Goal: Communication & Community: Ask a question

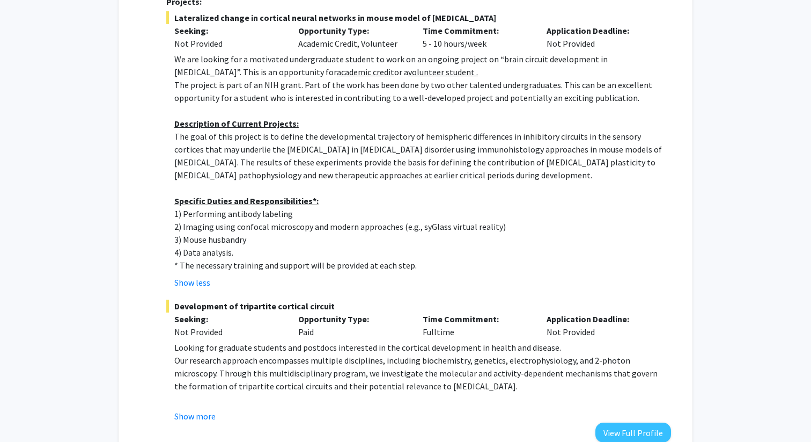
scroll to position [451, 0]
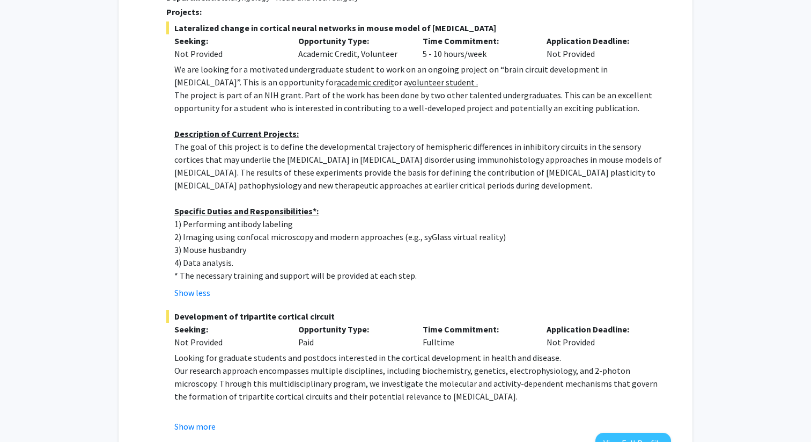
click at [245, 73] on p "We are looking for a motivated undergraduate student to work on an ongoing proj…" at bounding box center [422, 76] width 497 height 26
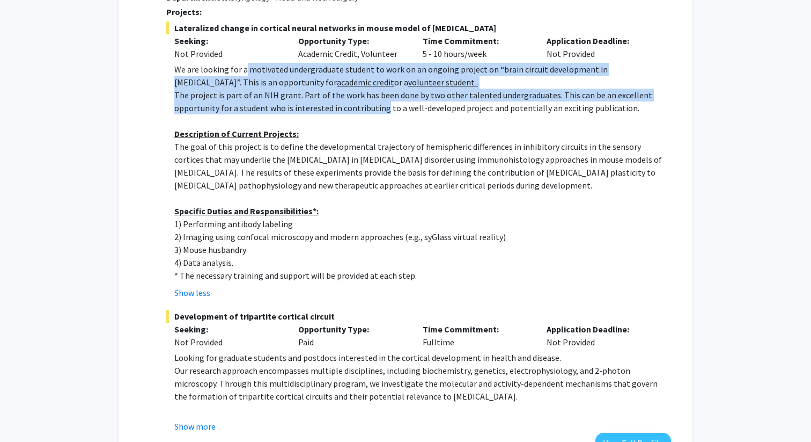
drag, startPoint x: 245, startPoint y: 73, endPoint x: 343, endPoint y: 103, distance: 103.2
click at [343, 103] on div "We are looking for a motivated undergraduate student to work on an ongoing proj…" at bounding box center [422, 172] width 497 height 219
click at [343, 103] on p "The project is part of an NIH grant. Part of the work has been done by two othe…" at bounding box center [422, 102] width 497 height 26
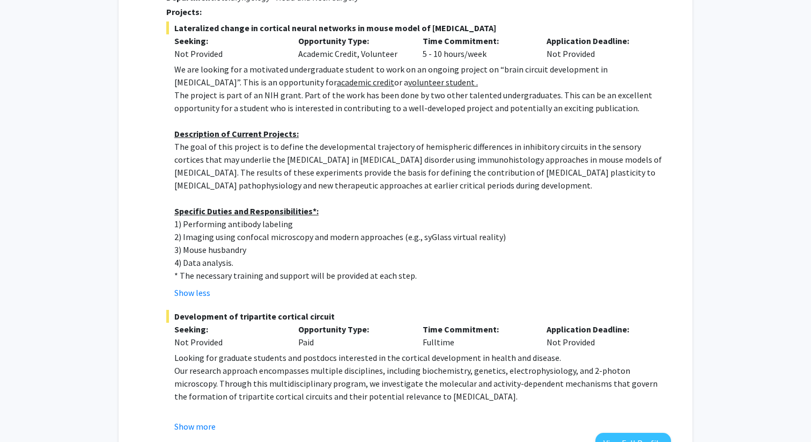
click at [329, 89] on p "The project is part of an NIH grant. Part of the work has been done by two othe…" at bounding box center [422, 102] width 497 height 26
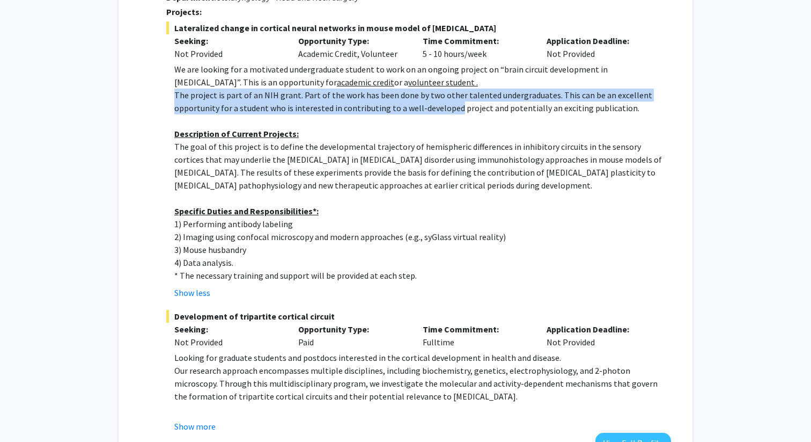
drag, startPoint x: 329, startPoint y: 88, endPoint x: 421, endPoint y: 110, distance: 94.9
click at [421, 110] on p "The project is part of an NIH grant. Part of the work has been done by two othe…" at bounding box center [422, 102] width 497 height 26
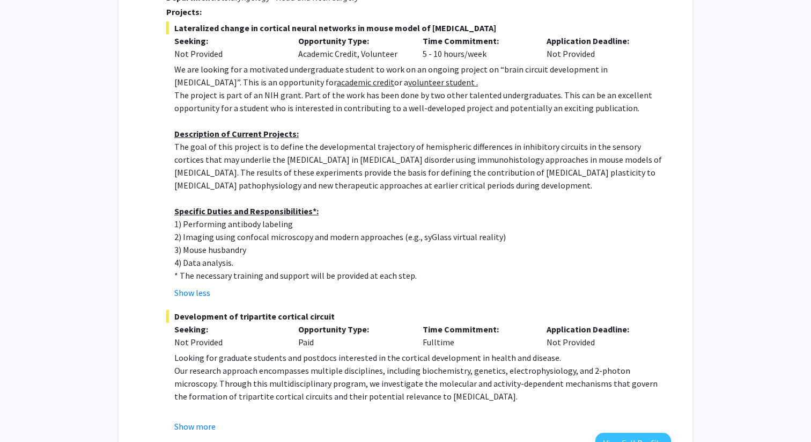
click at [428, 159] on p "The goal of this project is to define the developmental trajectory of hemispher…" at bounding box center [422, 166] width 497 height 52
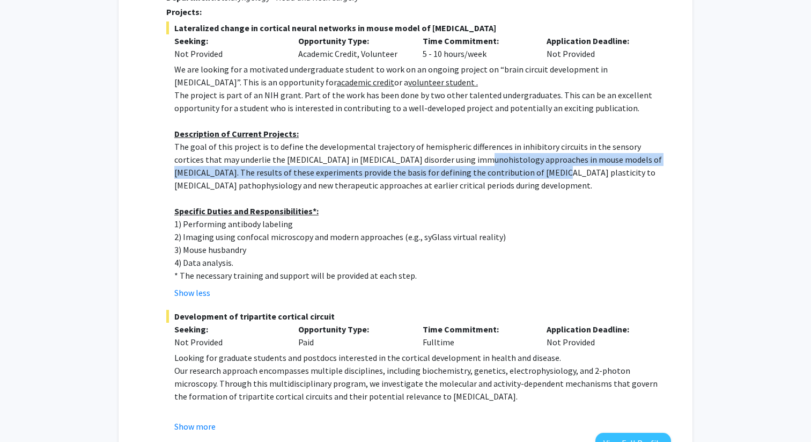
drag, startPoint x: 428, startPoint y: 159, endPoint x: 447, endPoint y: 169, distance: 21.1
click at [447, 170] on p "The goal of this project is to define the developmental trajectory of hemispher…" at bounding box center [422, 166] width 497 height 52
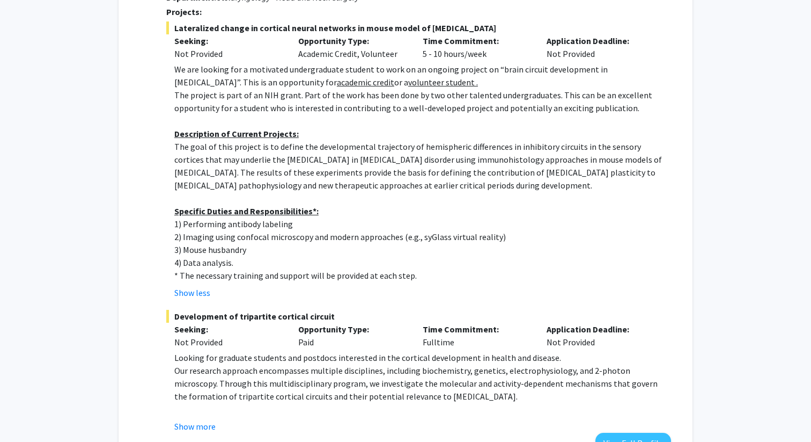
click at [291, 162] on p "The goal of this project is to define the developmental trajectory of hemispher…" at bounding box center [422, 166] width 497 height 52
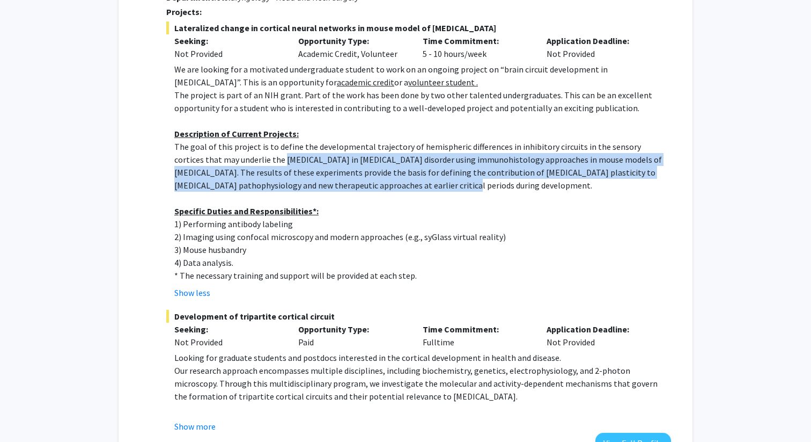
drag, startPoint x: 291, startPoint y: 162, endPoint x: 350, endPoint y: 181, distance: 62.8
click at [350, 181] on p "The goal of this project is to define the developmental trajectory of hemispher…" at bounding box center [422, 166] width 497 height 52
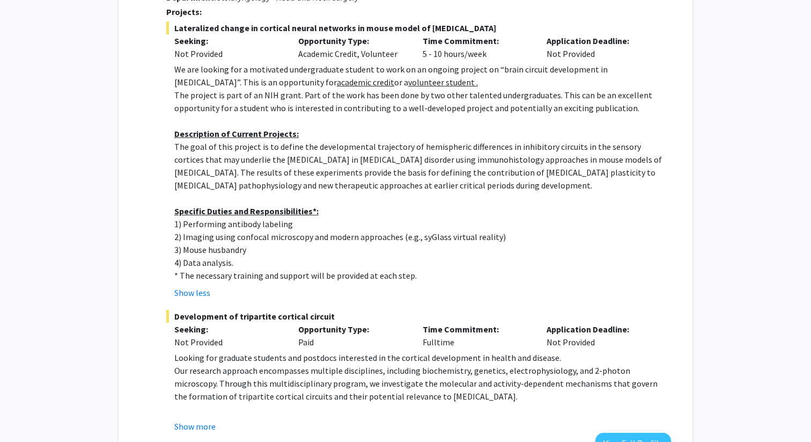
click at [411, 172] on p "The goal of this project is to define the developmental trajectory of hemispher…" at bounding box center [422, 166] width 497 height 52
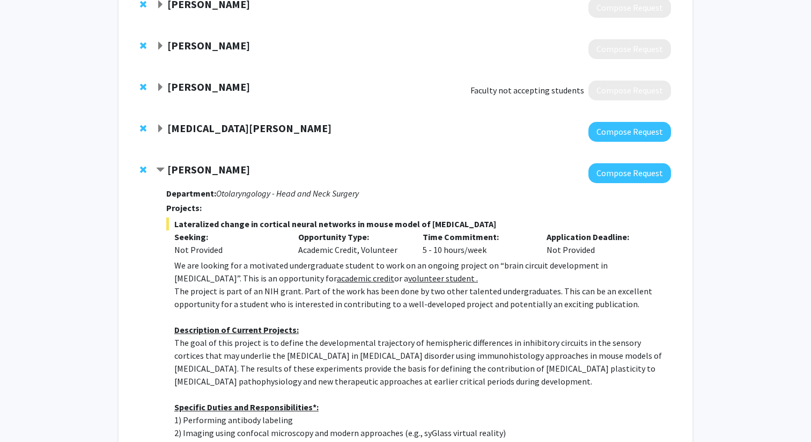
scroll to position [250, 0]
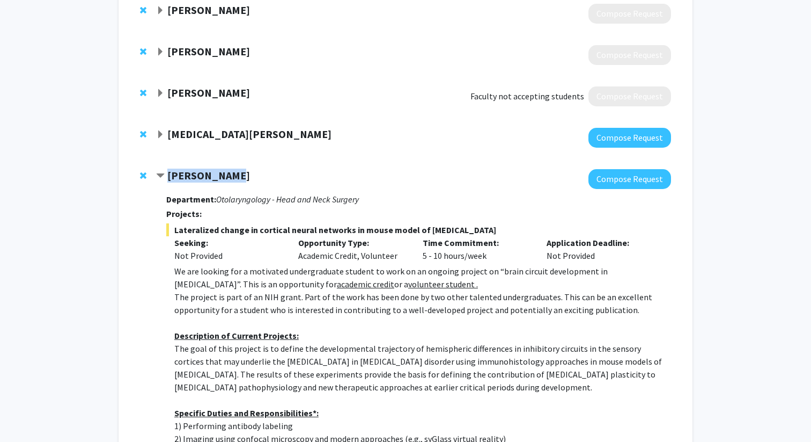
drag, startPoint x: 240, startPoint y: 178, endPoint x: 167, endPoint y: 178, distance: 73.0
click at [167, 178] on div "[PERSON_NAME]" at bounding box center [272, 175] width 232 height 13
copy strong "[PERSON_NAME]"
click at [142, 170] on div at bounding box center [145, 175] width 11 height 13
click at [619, 173] on button "Compose Request" at bounding box center [630, 179] width 83 height 20
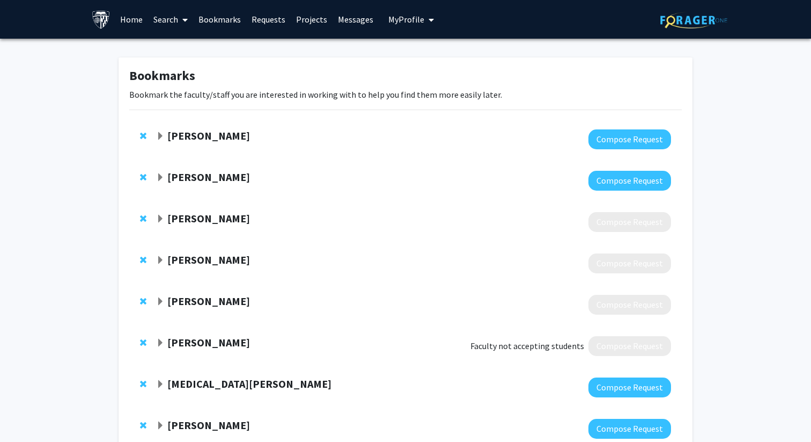
click at [134, 20] on link "Home" at bounding box center [131, 20] width 33 height 38
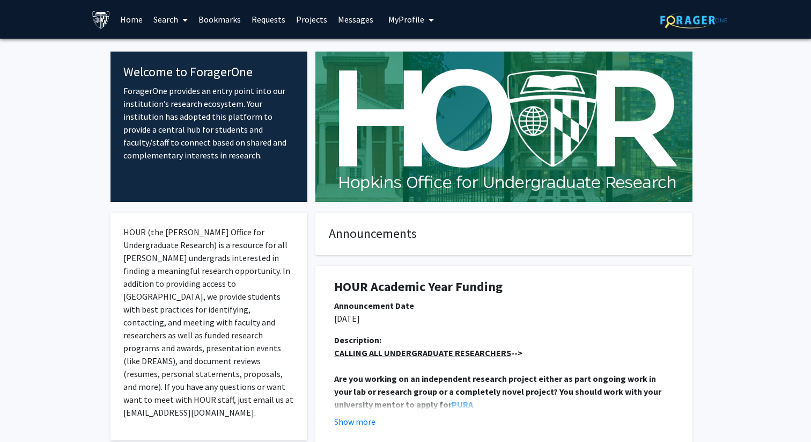
click at [172, 21] on link "Search" at bounding box center [170, 20] width 45 height 38
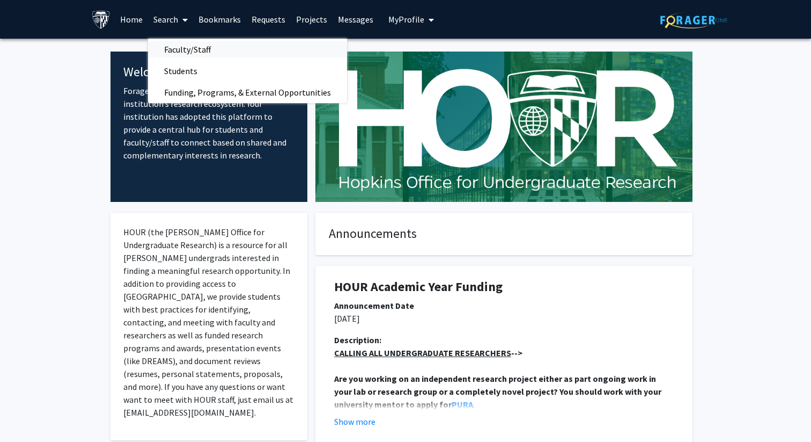
click at [188, 47] on span "Faculty/Staff" at bounding box center [187, 49] width 79 height 21
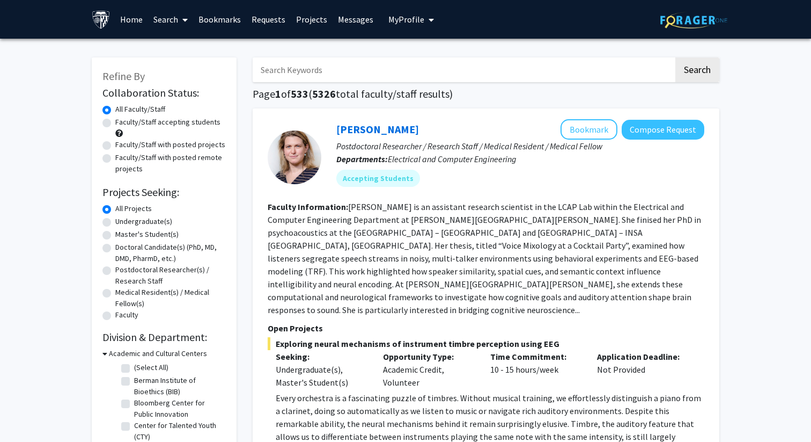
click at [325, 79] on input "Search Keywords" at bounding box center [463, 69] width 421 height 25
type input "[PERSON_NAME]"
click at [676, 57] on button "Search" at bounding box center [698, 69] width 44 height 25
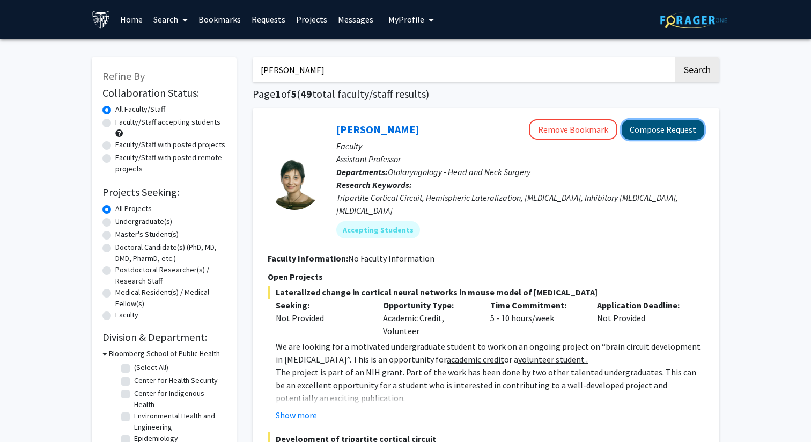
click at [679, 126] on button "Compose Request" at bounding box center [663, 130] width 83 height 20
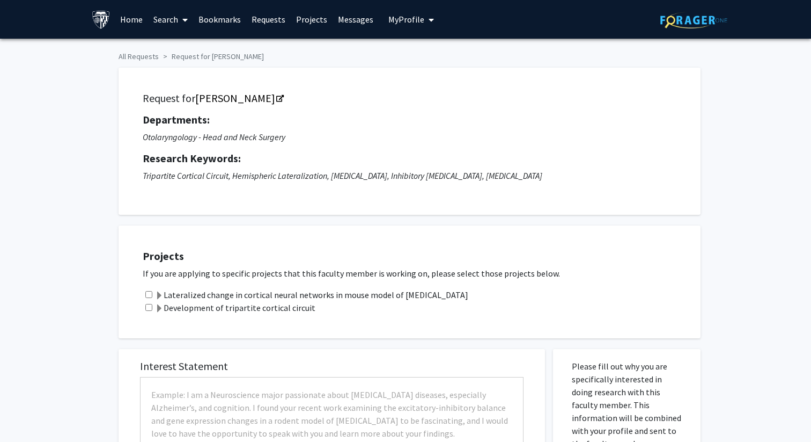
checkbox input "true"
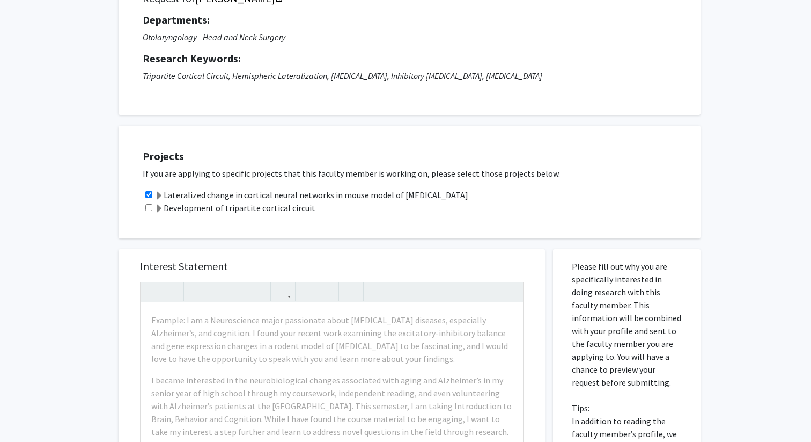
scroll to position [113, 0]
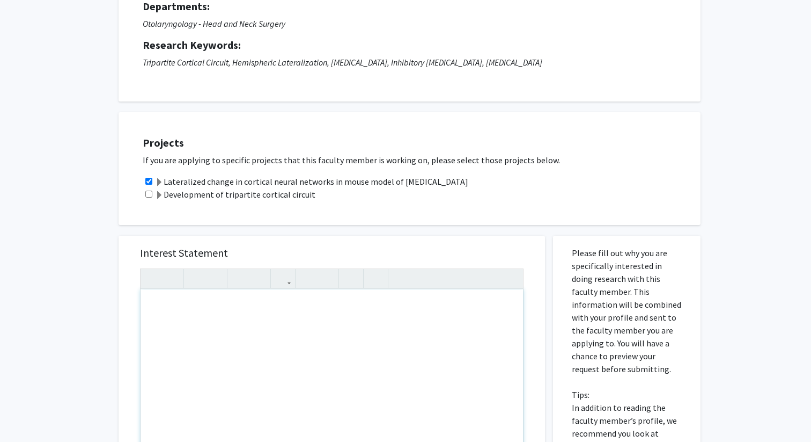
click at [411, 333] on div "Note to users with screen readers: Please press Alt+0 or Option+0 to deactivate…" at bounding box center [332, 412] width 383 height 246
paste div "Note to users with screen readers: Please press Alt+0 or Option+0 to deactivate…"
type textarea "<p>Hi [PERSON_NAME], </p> <p>Hope you’ve had a great summer! My name is [PERSON…"
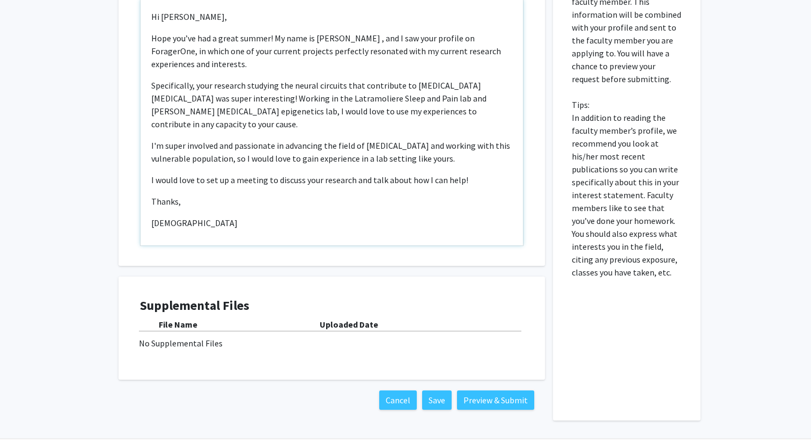
scroll to position [397, 0]
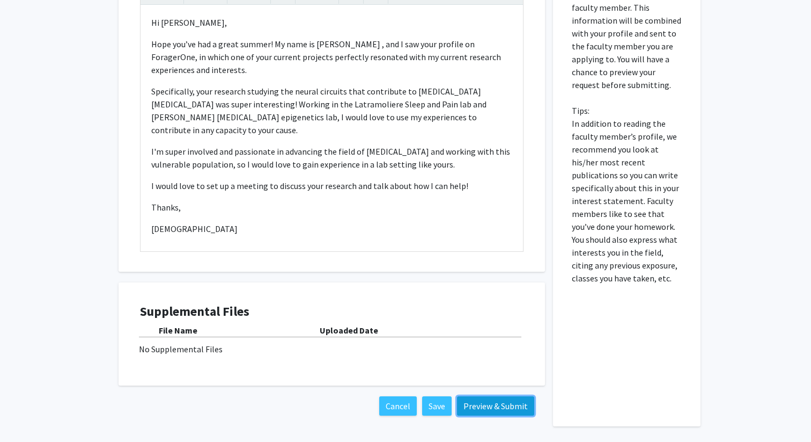
click at [468, 403] on button "Preview & Submit" at bounding box center [495, 405] width 77 height 19
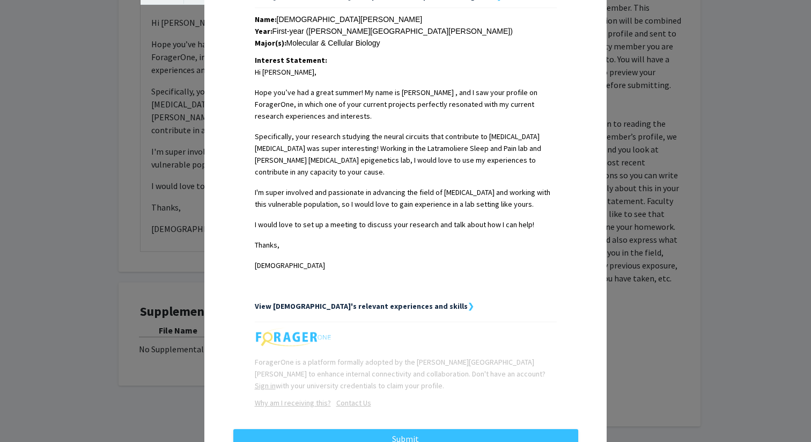
scroll to position [245, 0]
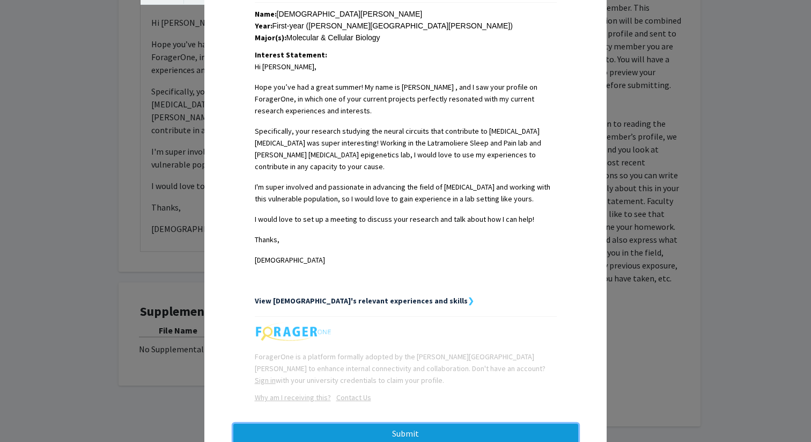
click at [398, 426] on button "Submit" at bounding box center [405, 432] width 345 height 19
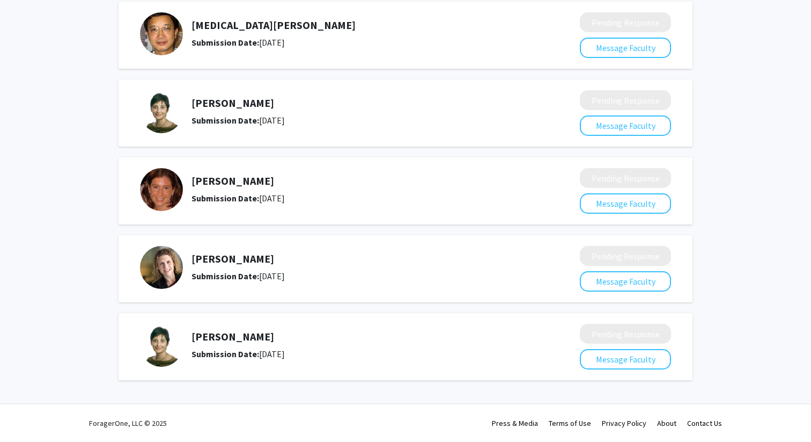
scroll to position [245, 0]
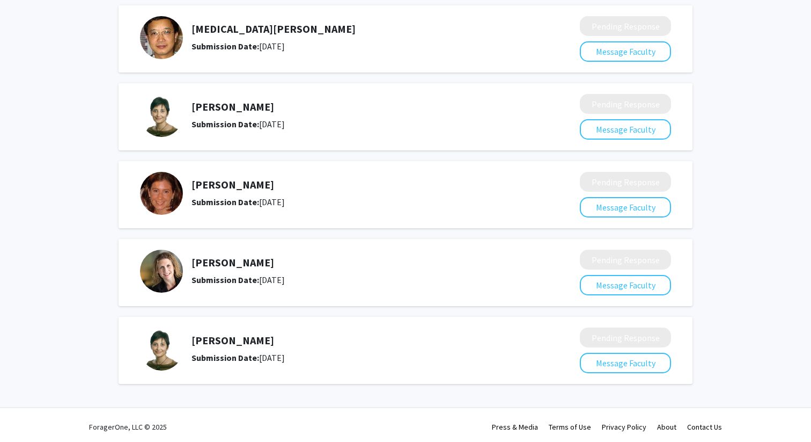
click at [238, 267] on h5 "[PERSON_NAME]" at bounding box center [358, 262] width 332 height 13
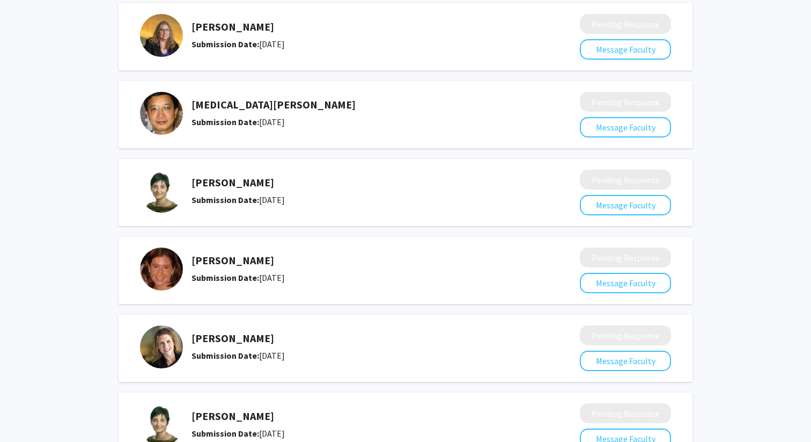
scroll to position [0, 0]
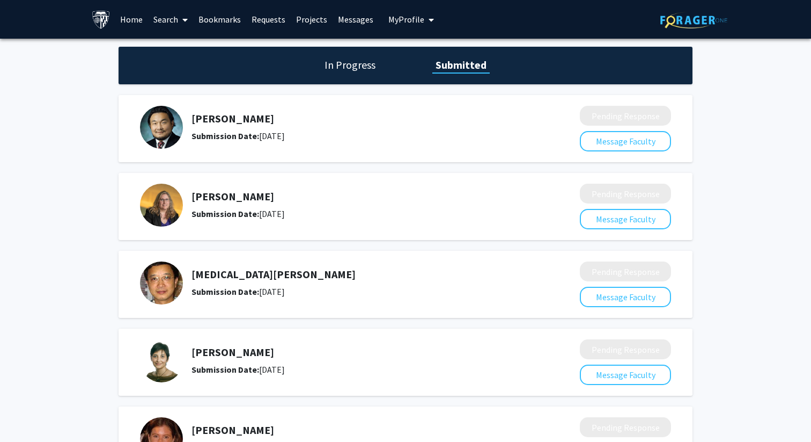
click at [349, 17] on link "Messages" at bounding box center [356, 20] width 46 height 38
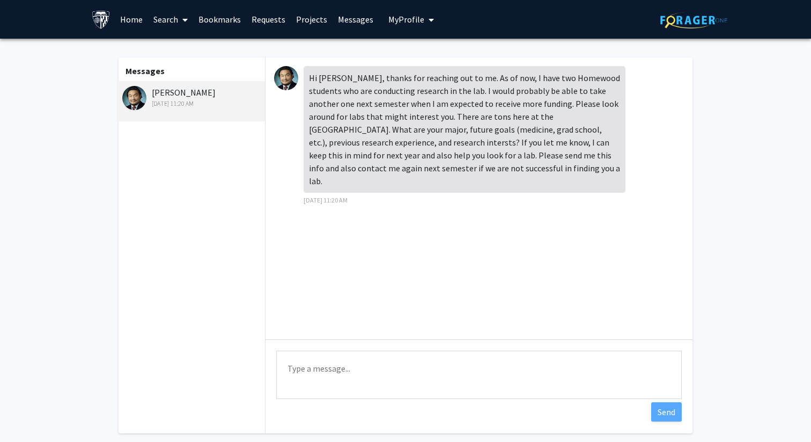
click at [184, 19] on icon at bounding box center [184, 20] width 5 height 9
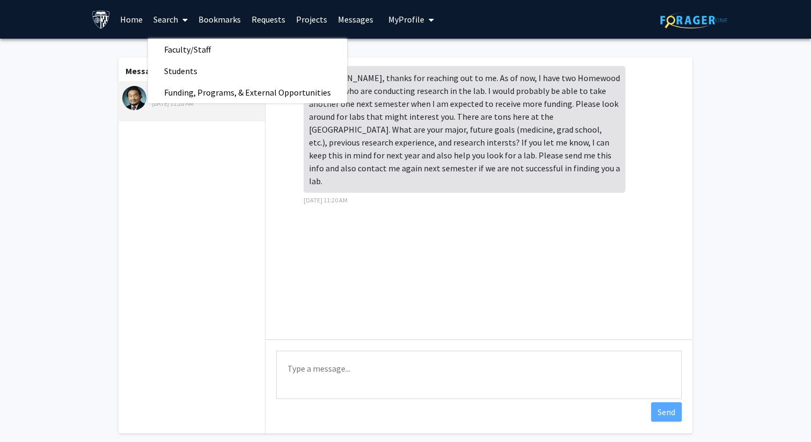
click at [184, 19] on icon at bounding box center [184, 20] width 5 height 9
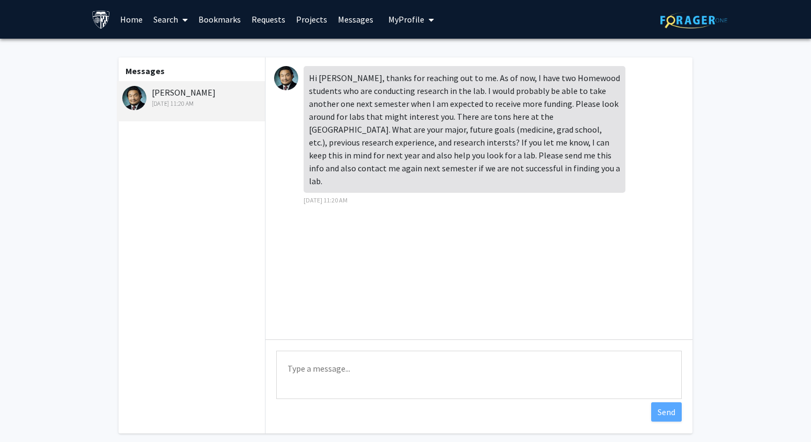
click at [222, 17] on link "Bookmarks" at bounding box center [219, 20] width 53 height 38
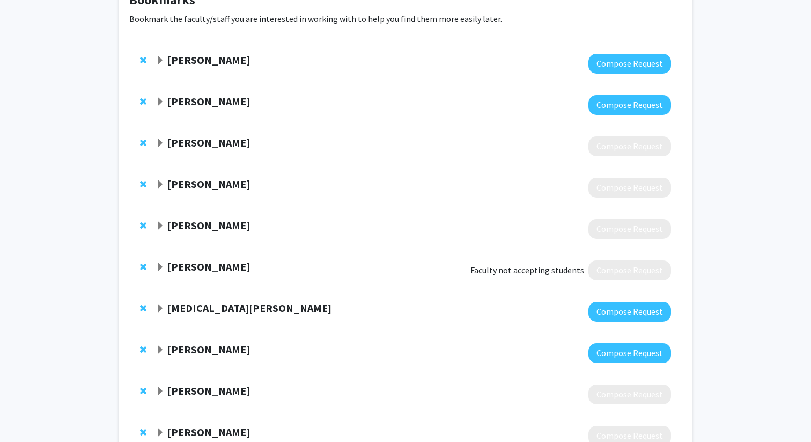
scroll to position [157, 0]
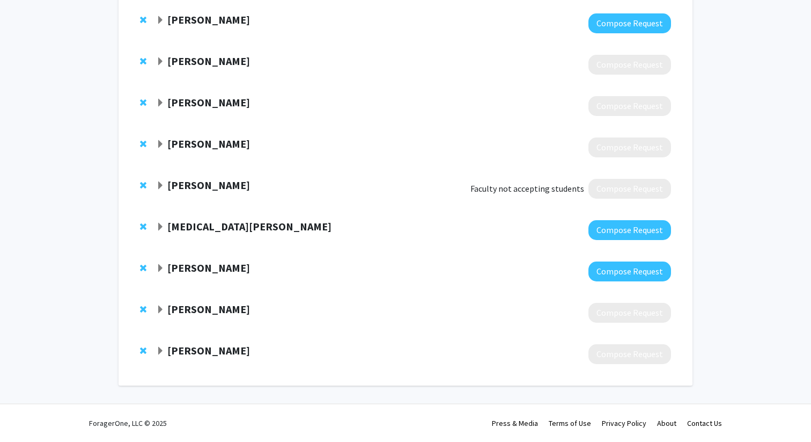
click at [144, 267] on span "Remove Tara Deemyad from bookmarks" at bounding box center [143, 268] width 6 height 9
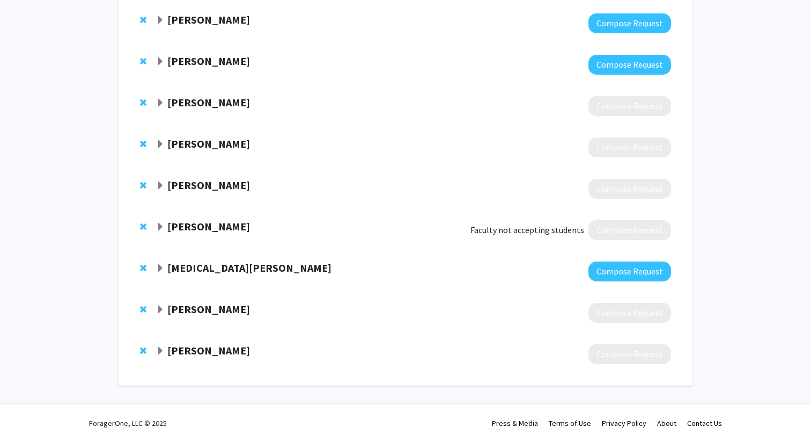
click at [180, 310] on strong "[PERSON_NAME]" at bounding box center [208, 308] width 83 height 13
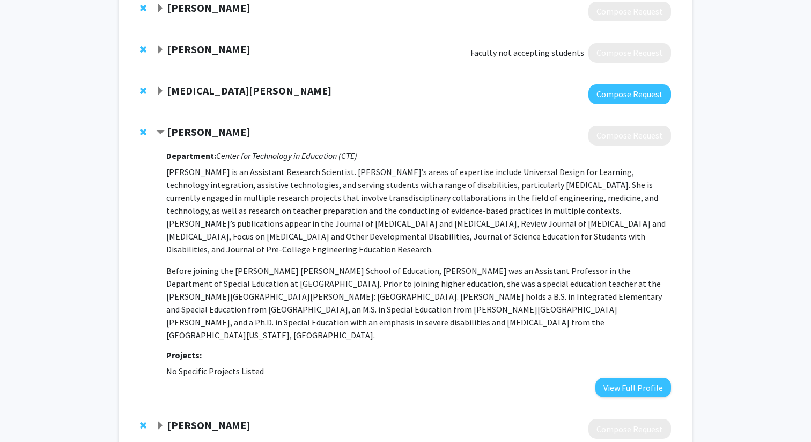
scroll to position [355, 0]
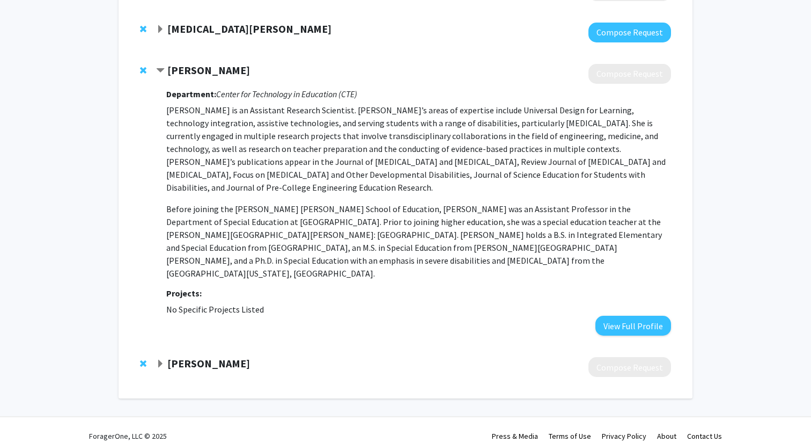
click at [313, 92] on icon "Center for Technology in Education (CTE)" at bounding box center [286, 94] width 141 height 11
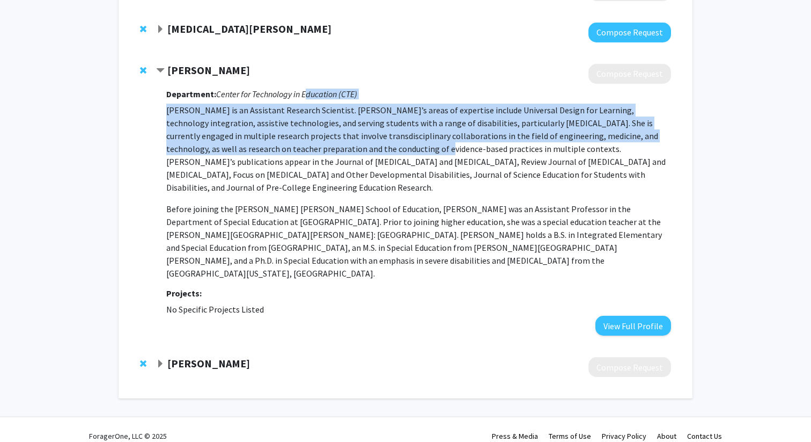
drag, startPoint x: 313, startPoint y: 92, endPoint x: 312, endPoint y: 142, distance: 49.9
click at [312, 142] on div "Department: Center for Technology in Education (CTE) [PERSON_NAME] is an Assist…" at bounding box center [418, 210] width 505 height 252
click at [312, 142] on p "[PERSON_NAME] is an Assistant Research Scientist. [PERSON_NAME]’s areas of expe…" at bounding box center [418, 149] width 505 height 90
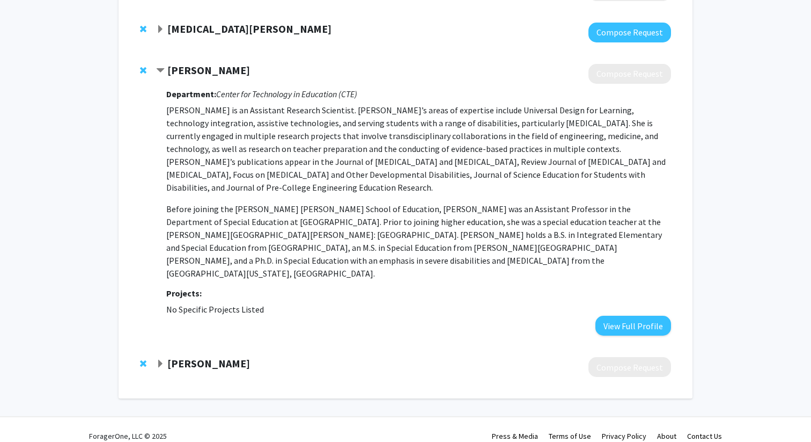
click at [308, 122] on p "[PERSON_NAME] is an Assistant Research Scientist. [PERSON_NAME]’s areas of expe…" at bounding box center [418, 149] width 505 height 90
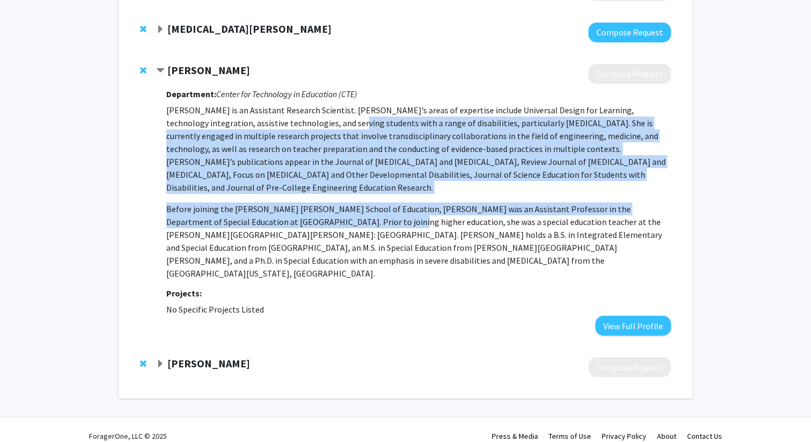
drag, startPoint x: 308, startPoint y: 122, endPoint x: 311, endPoint y: 222, distance: 99.9
click at [311, 222] on p "[PERSON_NAME] is an Assistant Research Scientist. [PERSON_NAME]’s areas of expe…" at bounding box center [418, 192] width 505 height 176
click at [448, 214] on p "Before joining the [PERSON_NAME] [PERSON_NAME] School of Education, [PERSON_NAM…" at bounding box center [418, 240] width 505 height 77
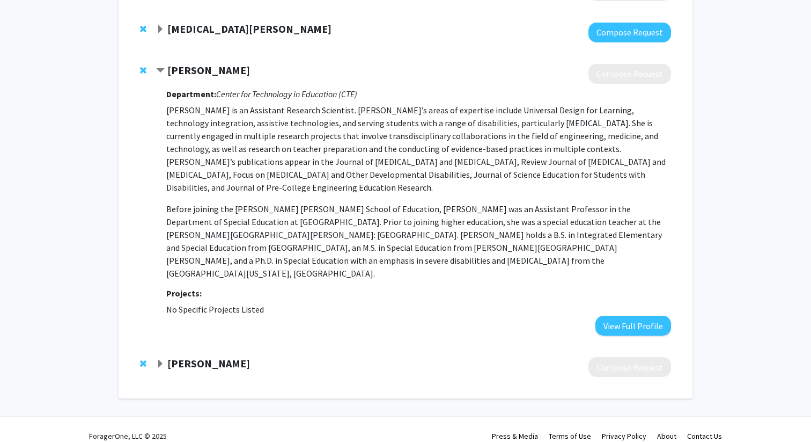
click at [195, 356] on strong "[PERSON_NAME]" at bounding box center [208, 362] width 83 height 13
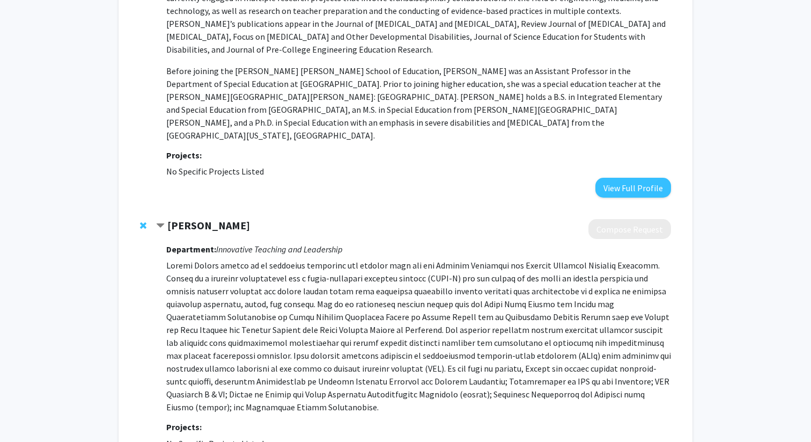
scroll to position [500, 0]
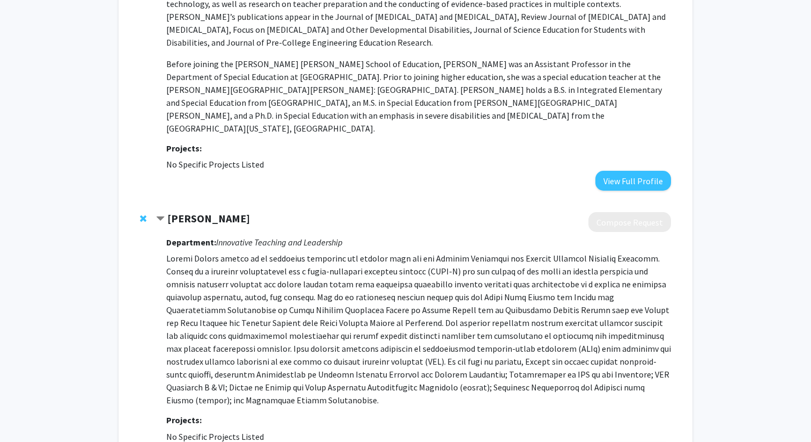
click at [226, 287] on p at bounding box center [418, 329] width 505 height 155
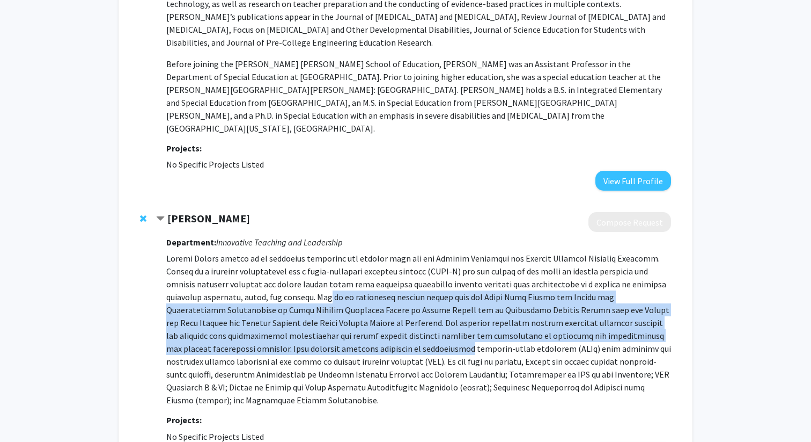
drag, startPoint x: 226, startPoint y: 287, endPoint x: 221, endPoint y: 335, distance: 48.6
click at [221, 335] on p at bounding box center [418, 329] width 505 height 155
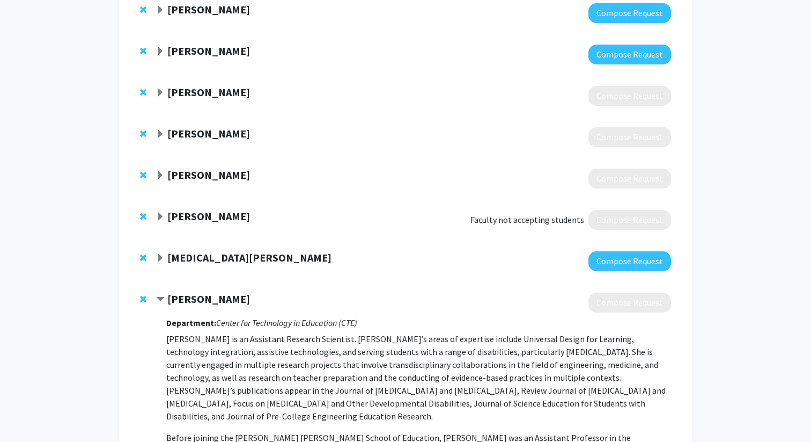
scroll to position [0, 0]
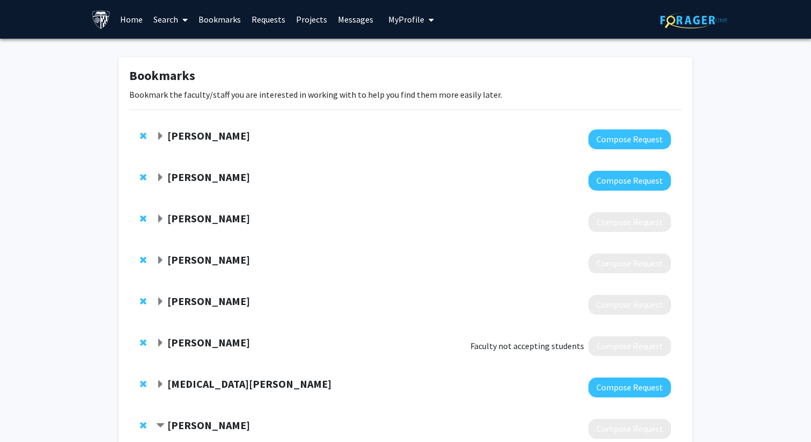
click at [177, 12] on link "Search" at bounding box center [170, 20] width 45 height 38
click at [173, 49] on span "Faculty/Staff" at bounding box center [187, 49] width 79 height 21
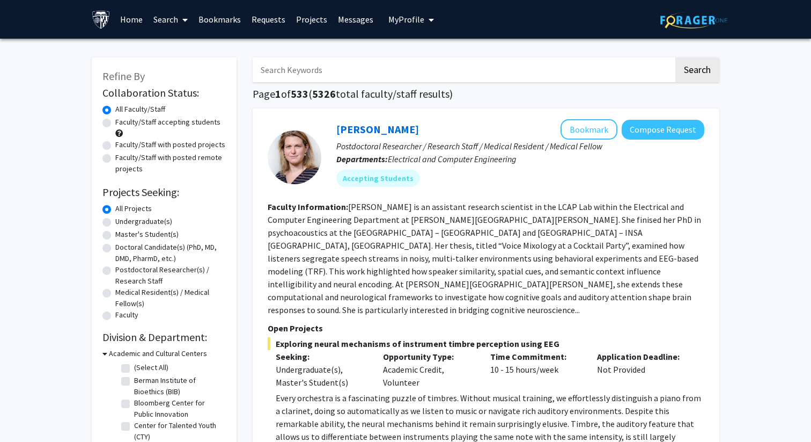
click at [362, 80] on input "Search Keywords" at bounding box center [463, 69] width 421 height 25
type input "clinical [MEDICAL_DATA]"
click at [676, 57] on button "Search" at bounding box center [698, 69] width 44 height 25
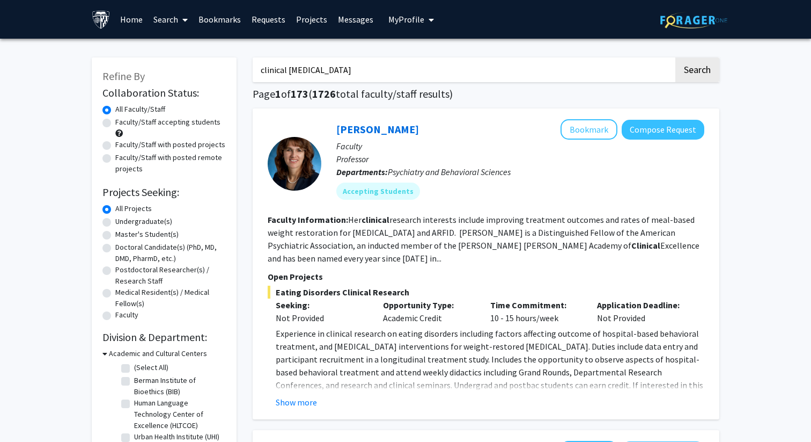
click at [347, 221] on b "Faculty Information:" at bounding box center [308, 219] width 81 height 11
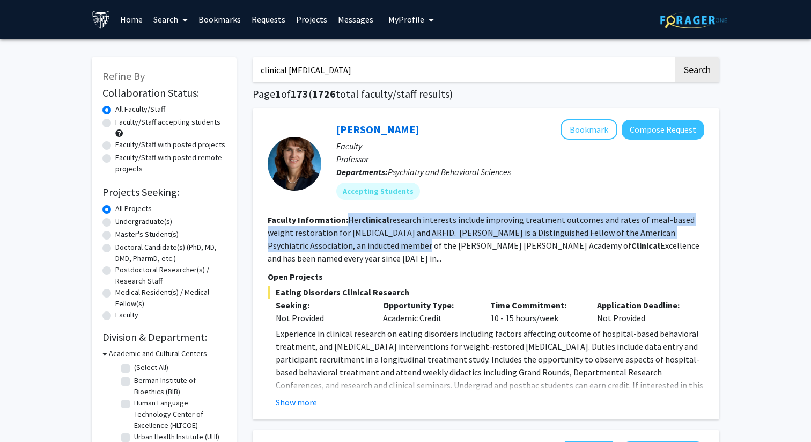
drag, startPoint x: 347, startPoint y: 221, endPoint x: 387, endPoint y: 244, distance: 47.1
click at [387, 244] on section "Faculty Information: Her clinical research interests include improving treatmen…" at bounding box center [486, 239] width 437 height 52
click at [297, 397] on button "Show more" at bounding box center [296, 402] width 41 height 13
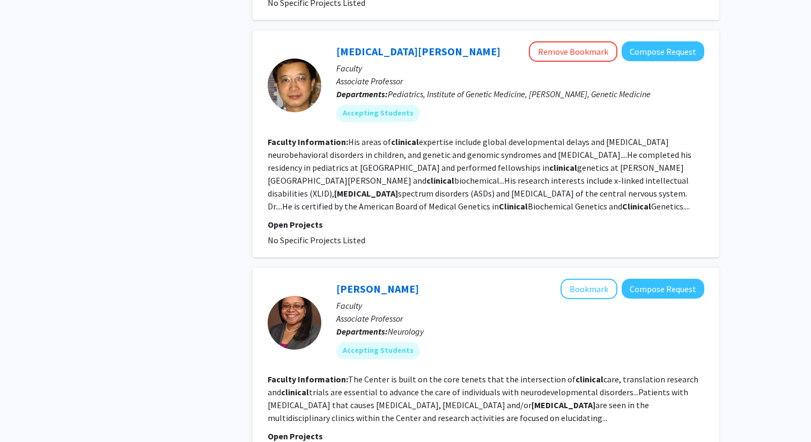
scroll to position [1474, 0]
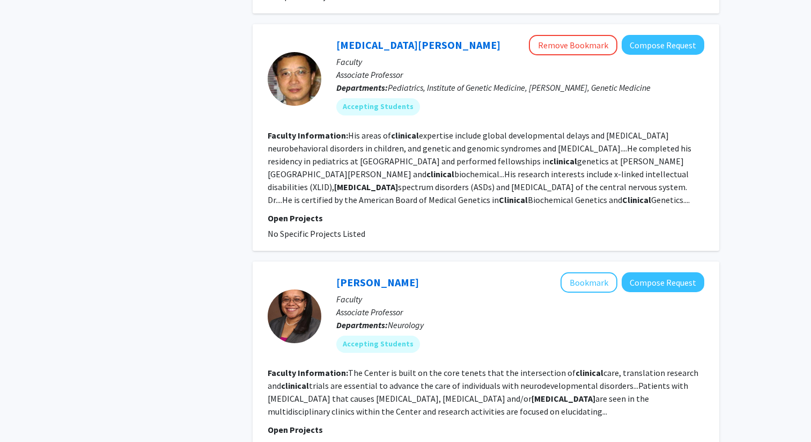
click at [398, 181] on b "[MEDICAL_DATA]" at bounding box center [366, 186] width 64 height 11
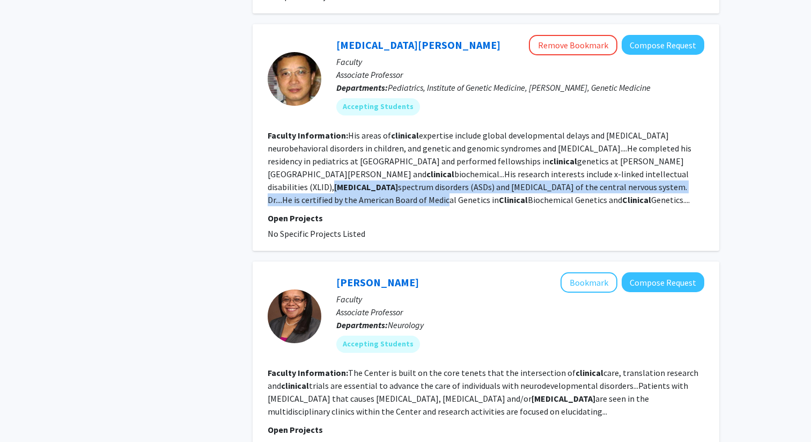
drag, startPoint x: 416, startPoint y: 169, endPoint x: 450, endPoint y: 184, distance: 37.0
click at [450, 184] on fg-read-more "His areas of clinical expertise include global developmental delays and [MEDICA…" at bounding box center [480, 167] width 424 height 75
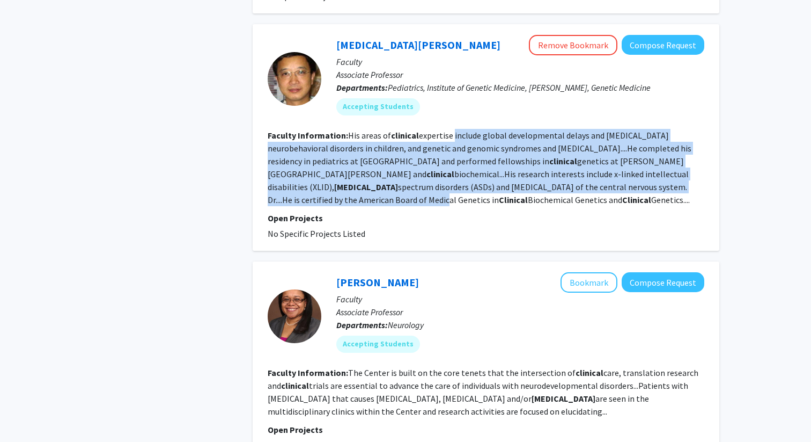
drag, startPoint x: 450, startPoint y: 184, endPoint x: 452, endPoint y: 124, distance: 59.6
click at [452, 130] on fg-read-more "His areas of clinical expertise include global developmental delays and [MEDICA…" at bounding box center [480, 167] width 424 height 75
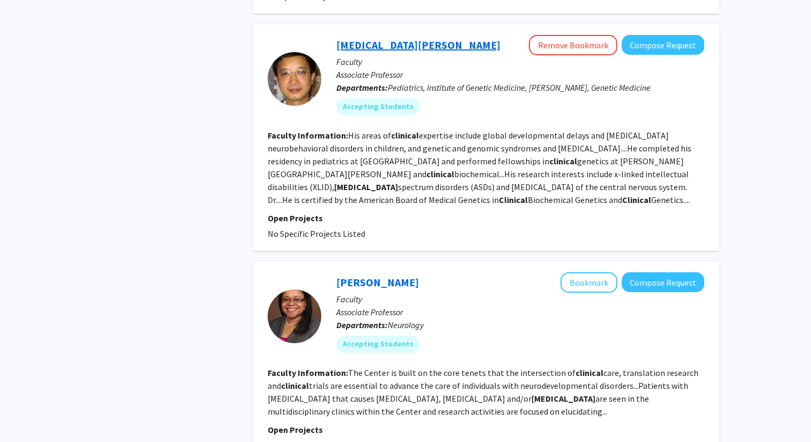
click at [366, 38] on link "[MEDICAL_DATA][PERSON_NAME]" at bounding box center [419, 44] width 164 height 13
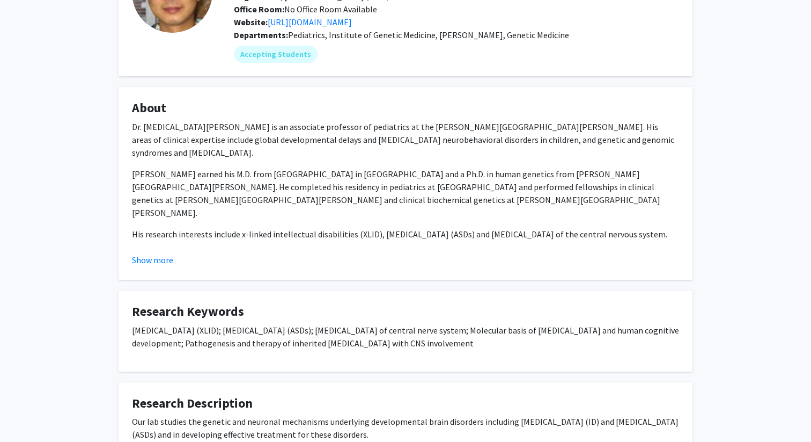
scroll to position [128, 0]
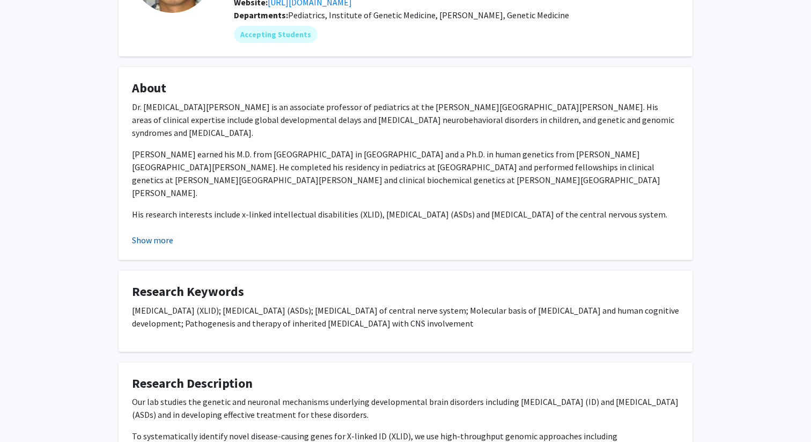
click at [162, 238] on button "Show more" at bounding box center [152, 239] width 41 height 13
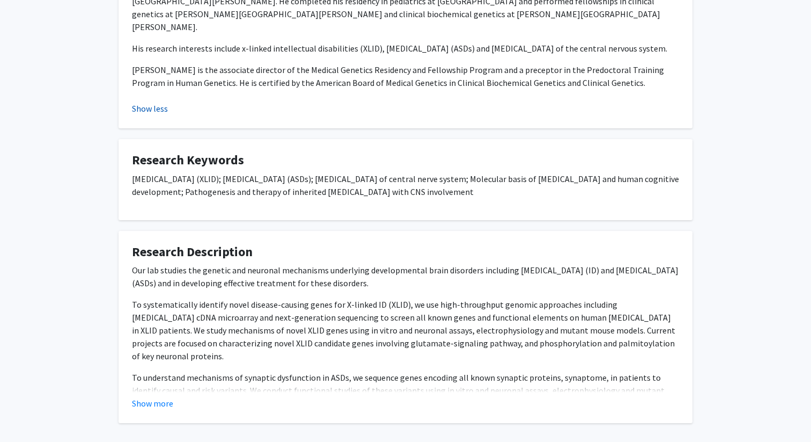
scroll to position [312, 0]
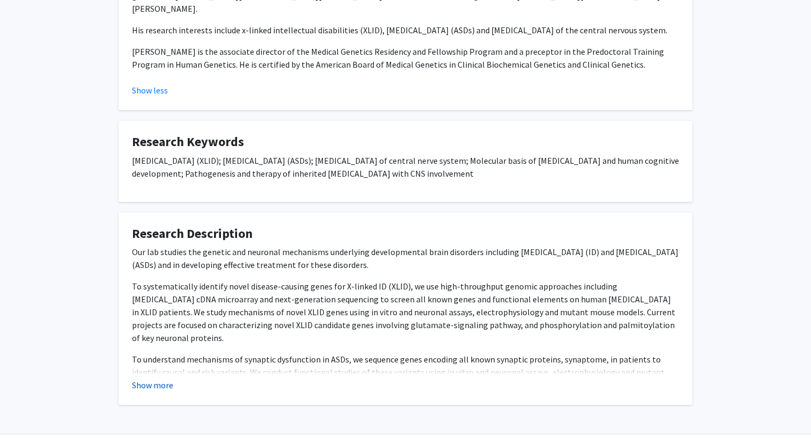
click at [153, 382] on button "Show more" at bounding box center [152, 384] width 41 height 13
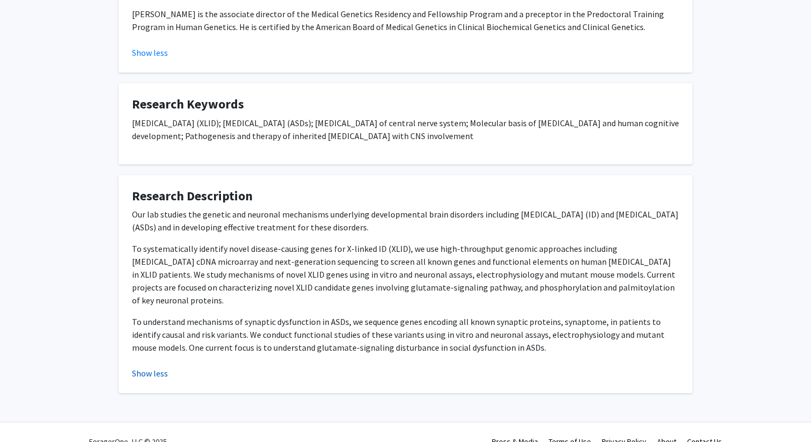
scroll to position [355, 0]
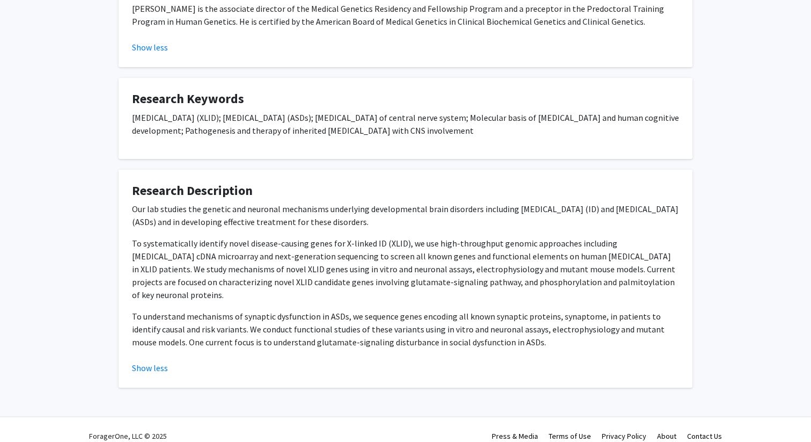
click at [230, 211] on p "Our lab studies the genetic and neuronal mechanisms underlying developmental br…" at bounding box center [405, 215] width 547 height 26
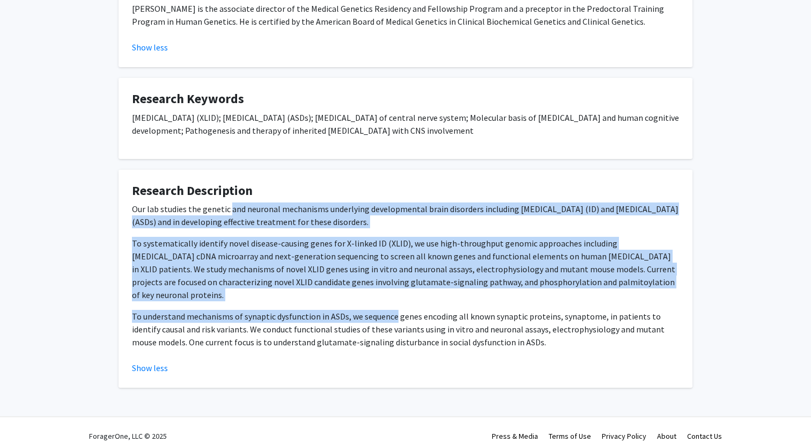
drag, startPoint x: 230, startPoint y: 211, endPoint x: 380, endPoint y: 308, distance: 178.4
click at [380, 308] on div "Our lab studies the genetic and neuronal mechanisms underlying developmental br…" at bounding box center [405, 275] width 547 height 146
click at [380, 310] on p "To understand mechanisms of synaptic dysfunction in ASDs, we sequence genes enc…" at bounding box center [405, 329] width 547 height 39
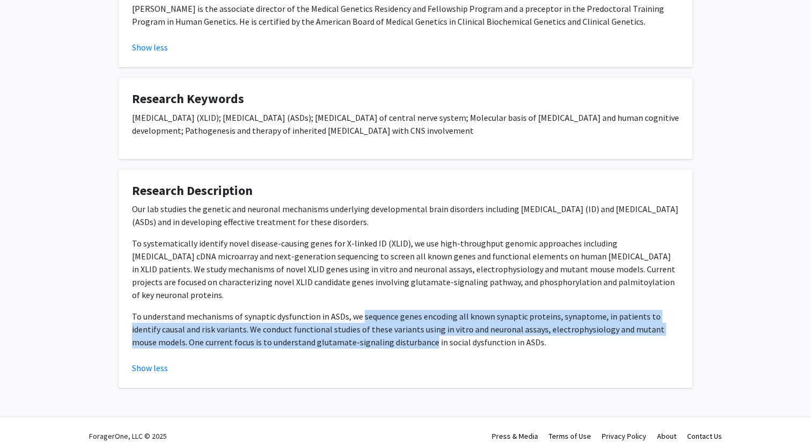
drag, startPoint x: 380, startPoint y: 308, endPoint x: 346, endPoint y: 327, distance: 39.7
click at [346, 327] on p "To understand mechanisms of synaptic dysfunction in ASDs, we sequence genes enc…" at bounding box center [405, 329] width 547 height 39
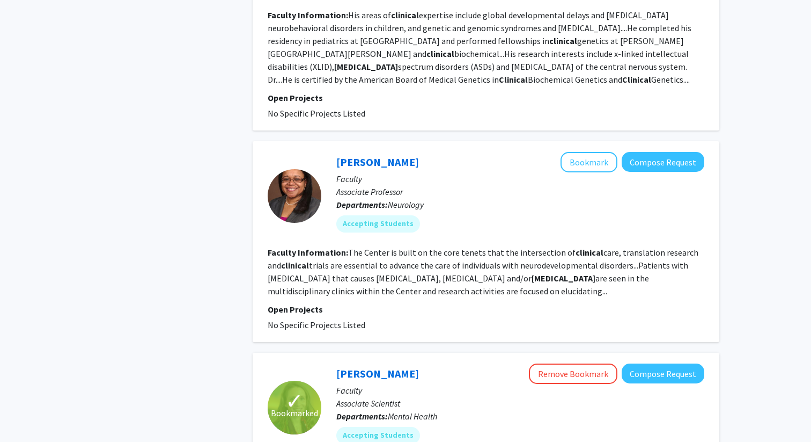
scroll to position [1570, 0]
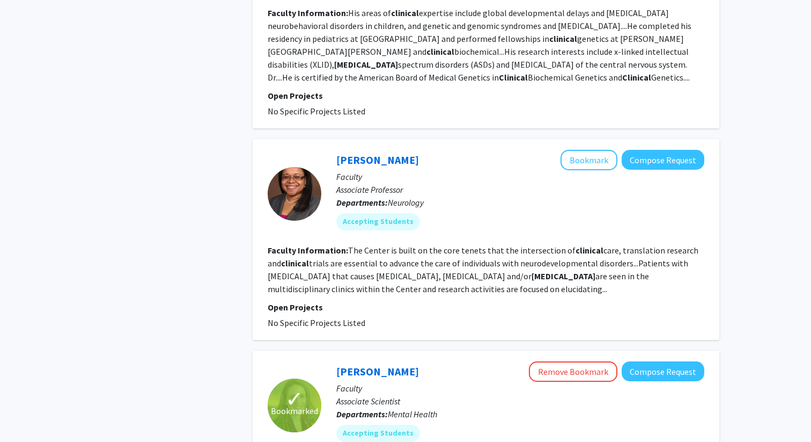
click at [367, 247] on fg-read-more "The Center is built on the core tenets that the intersection of clinical care, …" at bounding box center [483, 269] width 431 height 49
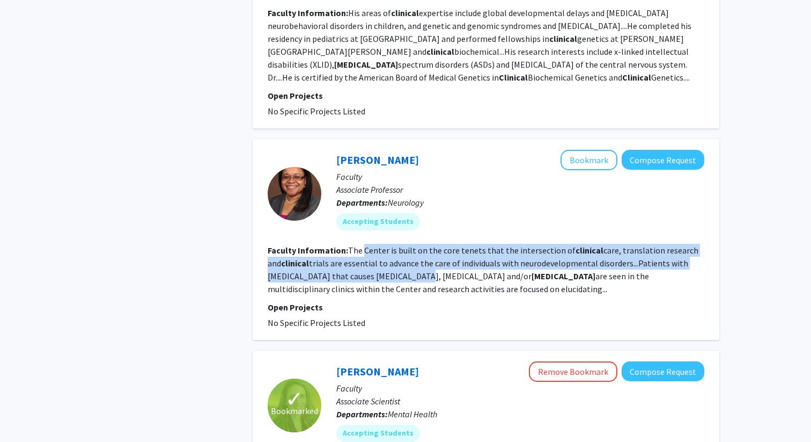
drag, startPoint x: 367, startPoint y: 247, endPoint x: 374, endPoint y: 280, distance: 33.5
click at [374, 280] on fg-read-more "The Center is built on the core tenets that the intersection of clinical care, …" at bounding box center [483, 269] width 431 height 49
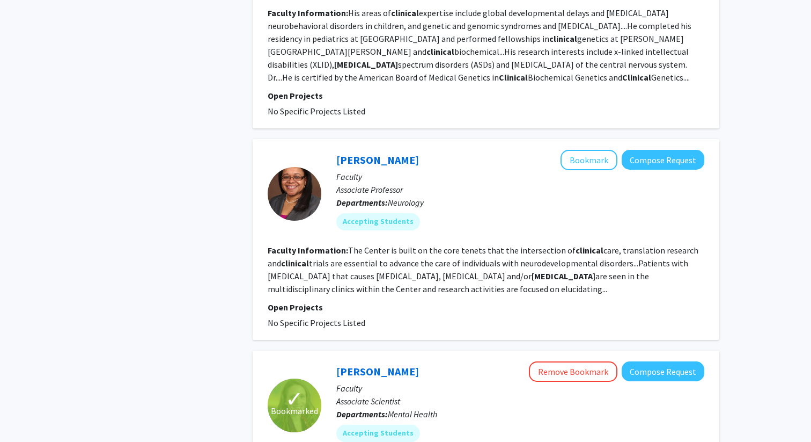
click at [374, 280] on fg-read-more "The Center is built on the core tenets that the intersection of clinical care, …" at bounding box center [483, 269] width 431 height 49
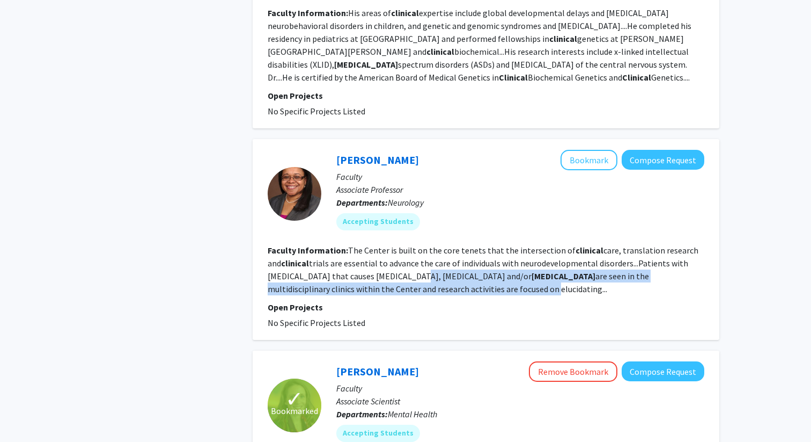
drag, startPoint x: 374, startPoint y: 280, endPoint x: 422, endPoint y: 286, distance: 49.2
click at [422, 286] on fg-read-more "The Center is built on the core tenets that the intersection of clinical care, …" at bounding box center [483, 269] width 431 height 49
click at [401, 156] on link "[PERSON_NAME]" at bounding box center [378, 159] width 83 height 13
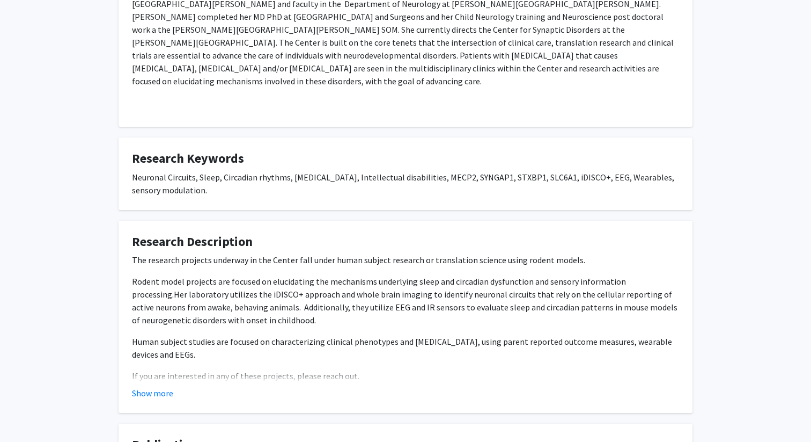
scroll to position [246, 0]
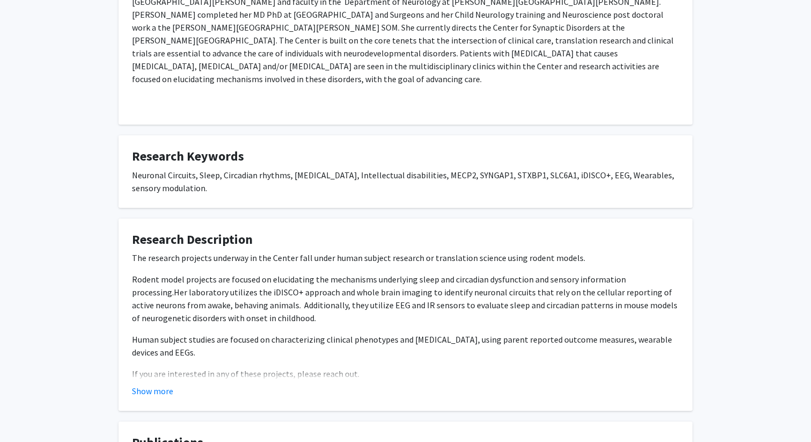
click at [251, 307] on p "Rodent model projects are focused on elucidating the mechanisms underlying slee…" at bounding box center [405, 299] width 547 height 52
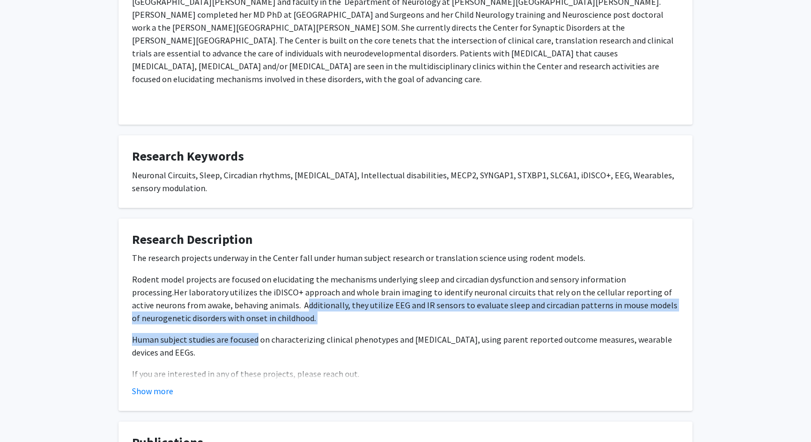
drag, startPoint x: 251, startPoint y: 307, endPoint x: 254, endPoint y: 339, distance: 32.3
click at [254, 339] on div "The research projects underway in the Center fall under human subject research …" at bounding box center [405, 326] width 547 height 150
click at [254, 339] on span "Human subject studies are focused on characterizing clinical phenotypes and [ME…" at bounding box center [402, 346] width 540 height 24
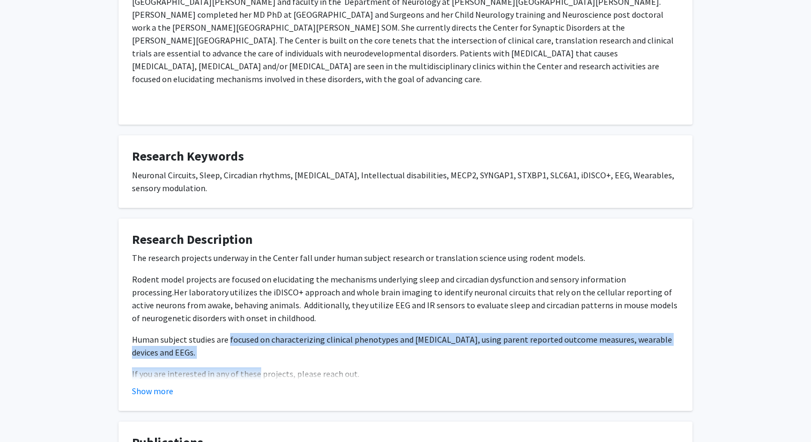
drag, startPoint x: 254, startPoint y: 339, endPoint x: 254, endPoint y: 368, distance: 29.0
click at [254, 368] on div "The research projects underway in the Center fall under human subject research …" at bounding box center [405, 326] width 547 height 150
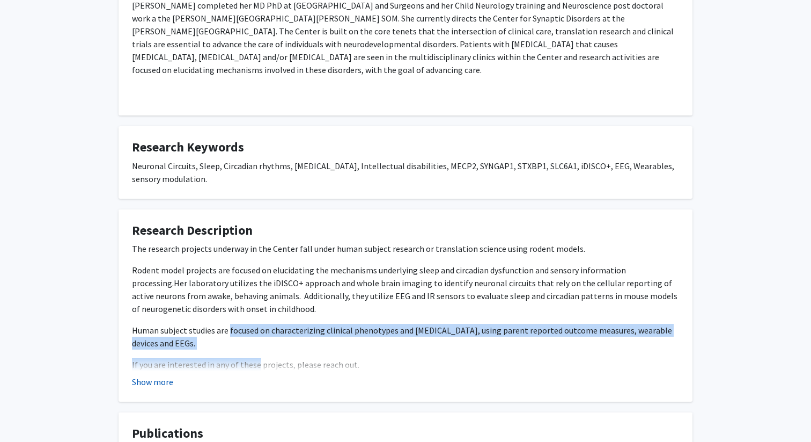
click at [157, 382] on button "Show more" at bounding box center [152, 381] width 41 height 13
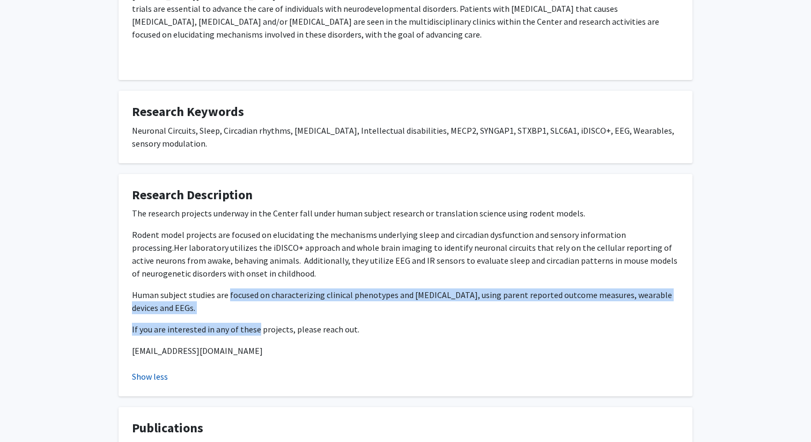
scroll to position [293, 0]
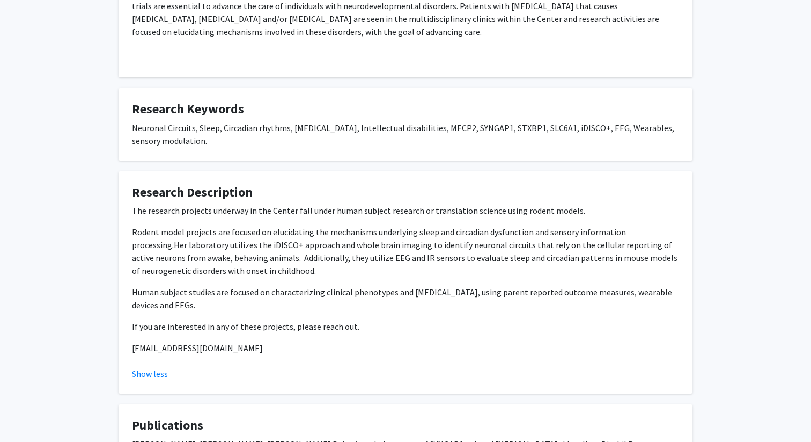
click at [208, 341] on p "[EMAIL_ADDRESS][DOMAIN_NAME]" at bounding box center [405, 347] width 547 height 13
drag, startPoint x: 208, startPoint y: 341, endPoint x: 238, endPoint y: 323, distance: 35.6
click at [238, 323] on div "The research projects underway in the Center fall under human subject research …" at bounding box center [405, 279] width 547 height 150
click at [238, 323] on p "If you are interested in any of these projects, please reach out." at bounding box center [405, 326] width 547 height 13
click at [136, 344] on p "[EMAIL_ADDRESS][DOMAIN_NAME]" at bounding box center [405, 347] width 547 height 13
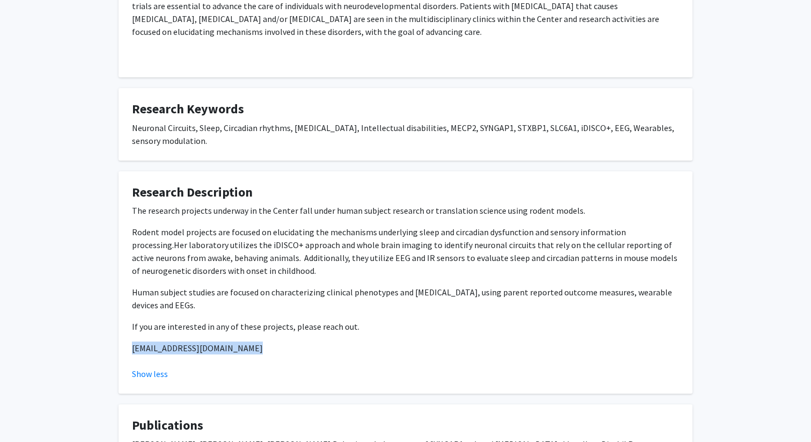
drag, startPoint x: 136, startPoint y: 344, endPoint x: 246, endPoint y: 343, distance: 110.6
click at [246, 343] on p "[EMAIL_ADDRESS][DOMAIN_NAME]" at bounding box center [405, 347] width 547 height 13
copy p "[EMAIL_ADDRESS][DOMAIN_NAME]"
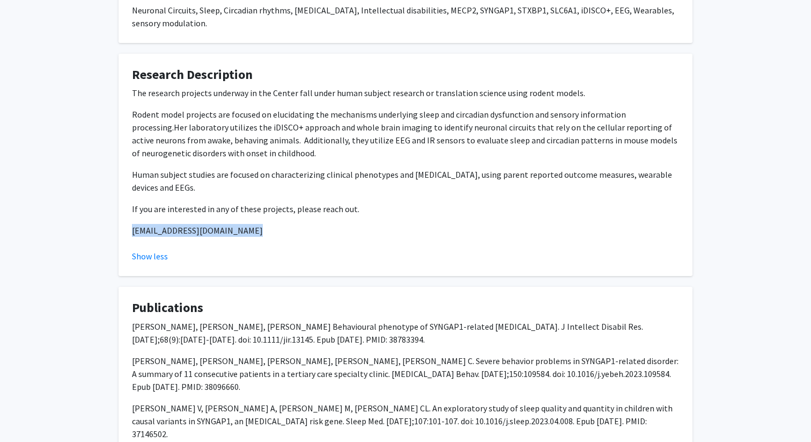
scroll to position [383, 0]
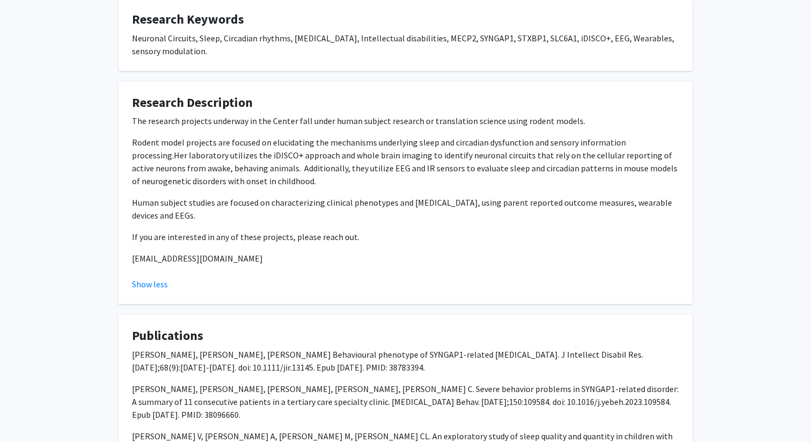
click at [467, 187] on div "The research projects underway in the Center fall under human subject research …" at bounding box center [405, 189] width 547 height 150
click at [135, 199] on span "Human subject studies are focused on characterizing clinical phenotypes and [ME…" at bounding box center [402, 209] width 540 height 24
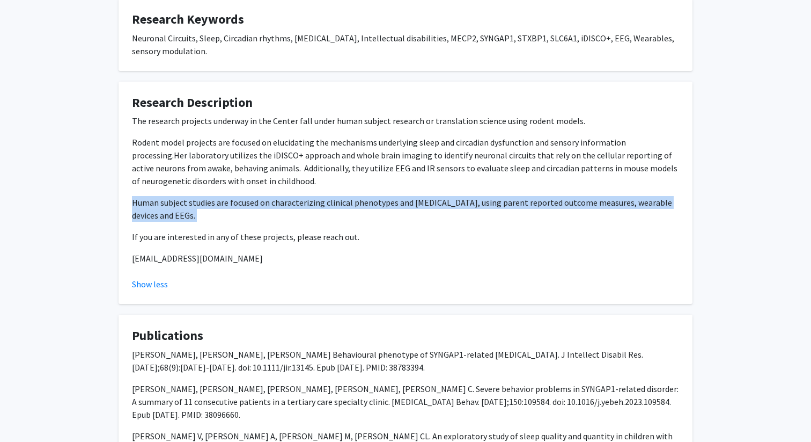
drag, startPoint x: 135, startPoint y: 199, endPoint x: 214, endPoint y: 207, distance: 78.8
click at [214, 207] on p "Human subject studies are focused on characterizing clinical phenotypes and [ME…" at bounding box center [405, 209] width 547 height 26
copy span "Human subject studies are focused on characterizing clinical phenotypes and [ME…"
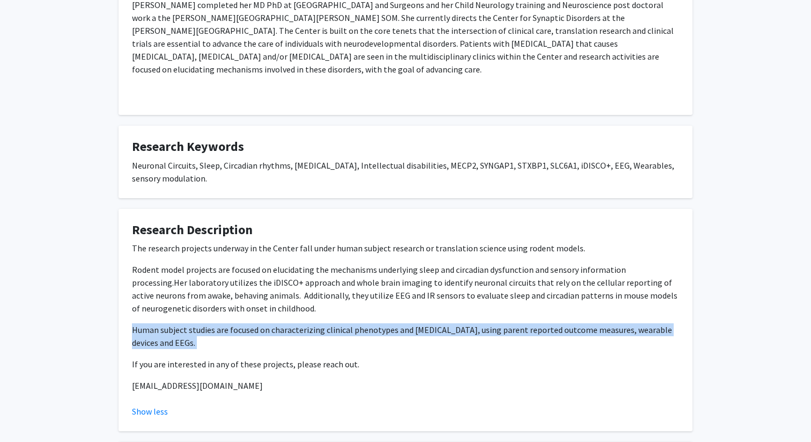
scroll to position [0, 0]
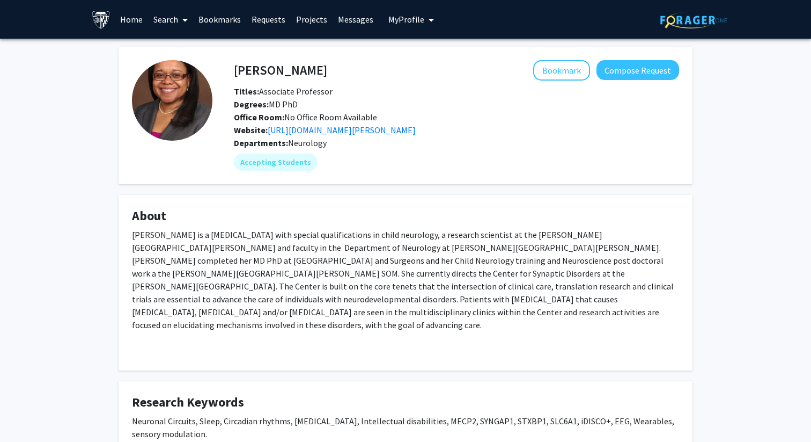
click at [283, 72] on h4 "[PERSON_NAME]" at bounding box center [280, 70] width 93 height 20
copy h4 "[PERSON_NAME]"
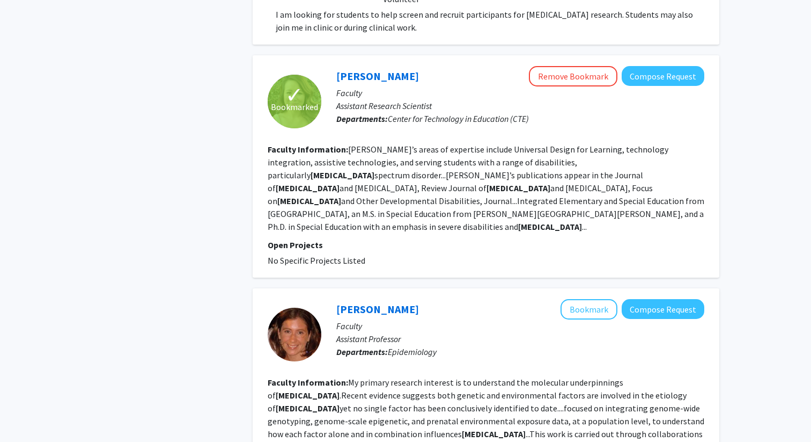
scroll to position [2561, 0]
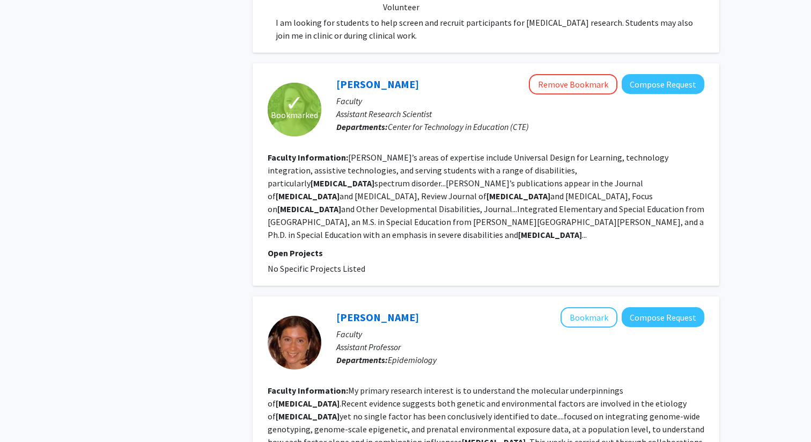
click at [358, 152] on fg-read-more "[PERSON_NAME]’s areas of expertise include Universal Design for Learning, techn…" at bounding box center [486, 196] width 437 height 88
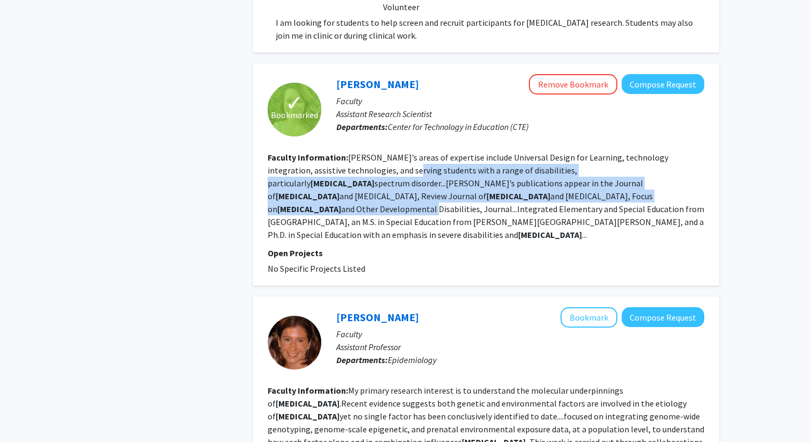
drag, startPoint x: 358, startPoint y: 145, endPoint x: 420, endPoint y: 171, distance: 67.2
click at [420, 171] on fg-read-more "[PERSON_NAME]’s areas of expertise include Universal Design for Learning, techn…" at bounding box center [486, 196] width 437 height 88
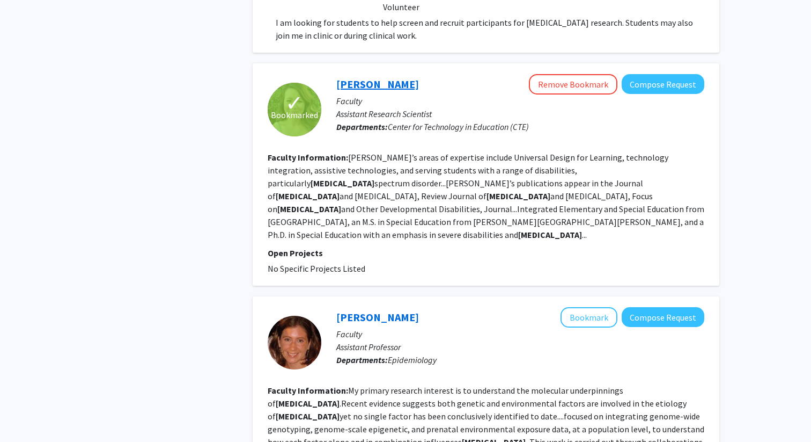
click at [388, 77] on link "[PERSON_NAME]" at bounding box center [378, 83] width 83 height 13
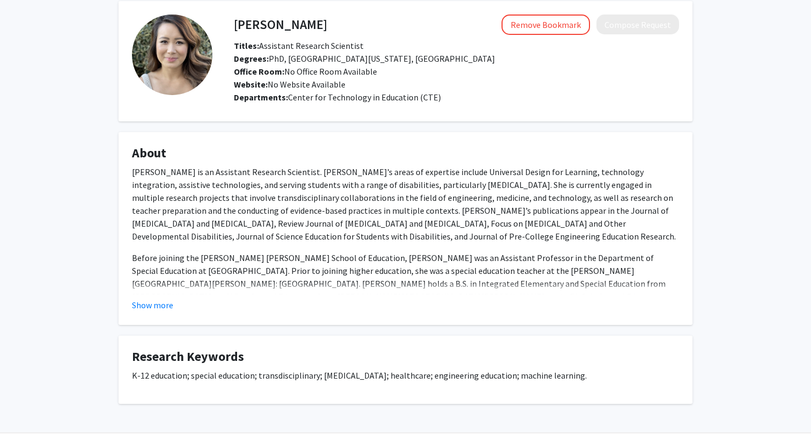
scroll to position [45, 0]
click at [321, 218] on p "[PERSON_NAME] is an Assistant Research Scientist. [PERSON_NAME]’s areas of expe…" at bounding box center [405, 204] width 547 height 77
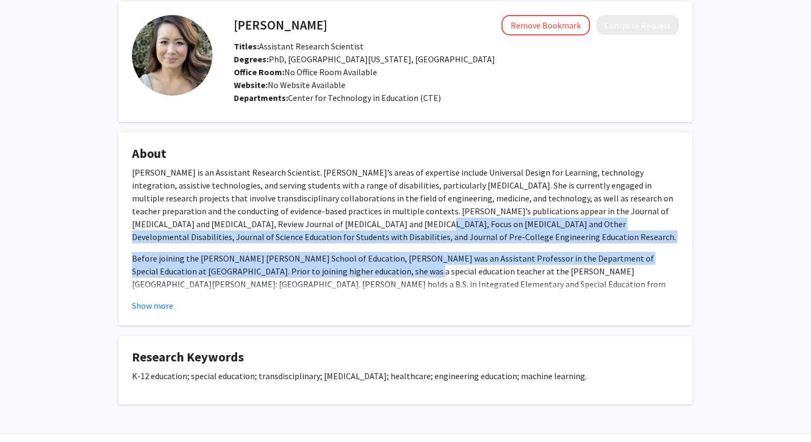
drag, startPoint x: 321, startPoint y: 218, endPoint x: 321, endPoint y: 276, distance: 58.0
click at [321, 276] on div "[PERSON_NAME] is an Assistant Research Scientist. [PERSON_NAME]’s areas of expe…" at bounding box center [405, 241] width 547 height 150
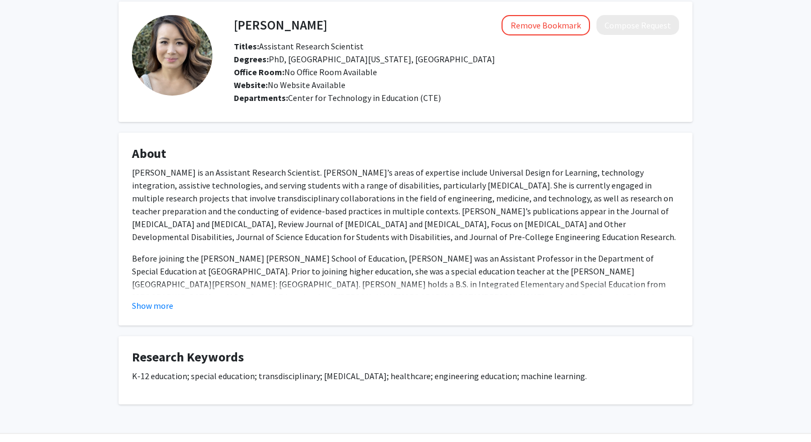
click at [201, 192] on p "[PERSON_NAME] is an Assistant Research Scientist. [PERSON_NAME]’s areas of expe…" at bounding box center [405, 204] width 547 height 77
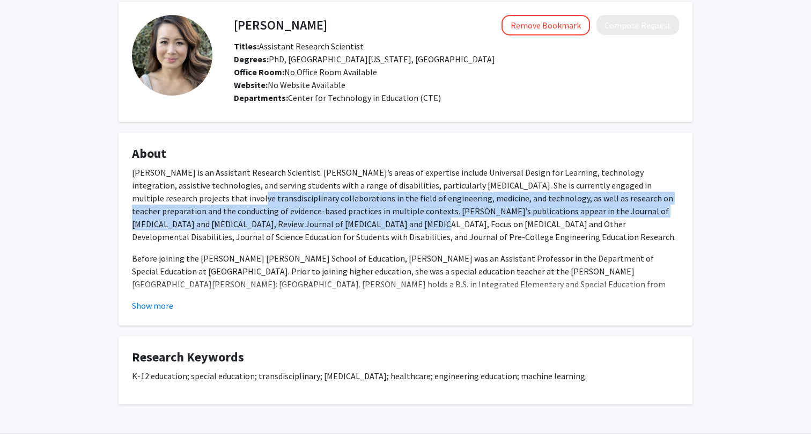
drag, startPoint x: 201, startPoint y: 192, endPoint x: 245, endPoint y: 224, distance: 54.2
click at [245, 224] on p "[PERSON_NAME] is an Assistant Research Scientist. [PERSON_NAME]’s areas of expe…" at bounding box center [405, 204] width 547 height 77
drag, startPoint x: 245, startPoint y: 224, endPoint x: 264, endPoint y: 197, distance: 33.1
click at [264, 197] on p "[PERSON_NAME] is an Assistant Research Scientist. [PERSON_NAME]’s areas of expe…" at bounding box center [405, 204] width 547 height 77
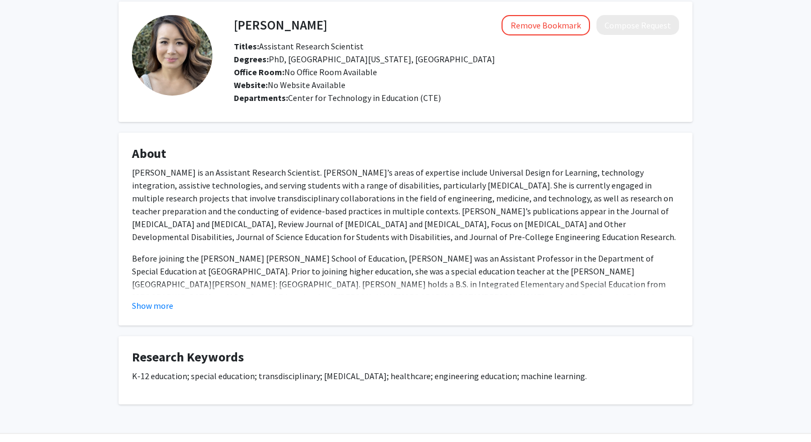
click at [280, 197] on p "[PERSON_NAME] is an Assistant Research Scientist. [PERSON_NAME]’s areas of expe…" at bounding box center [405, 204] width 547 height 77
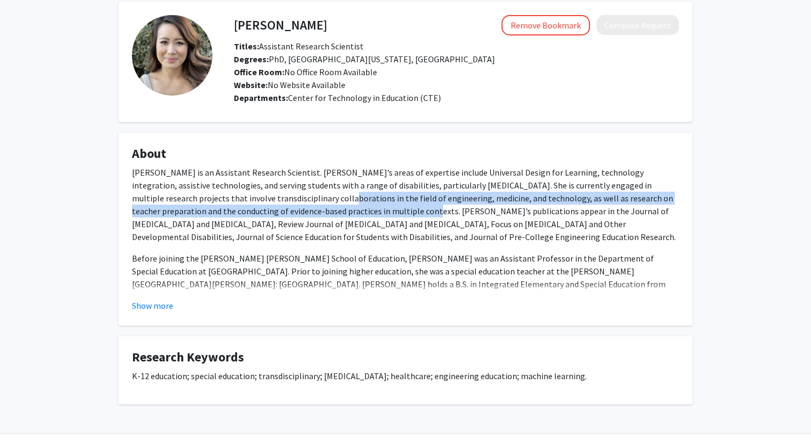
drag, startPoint x: 280, startPoint y: 197, endPoint x: 305, endPoint y: 207, distance: 27.2
click at [305, 207] on p "[PERSON_NAME] is an Assistant Research Scientist. [PERSON_NAME]’s areas of expe…" at bounding box center [405, 204] width 547 height 77
click at [305, 206] on p "[PERSON_NAME] is an Assistant Research Scientist. [PERSON_NAME]’s areas of expe…" at bounding box center [405, 204] width 547 height 77
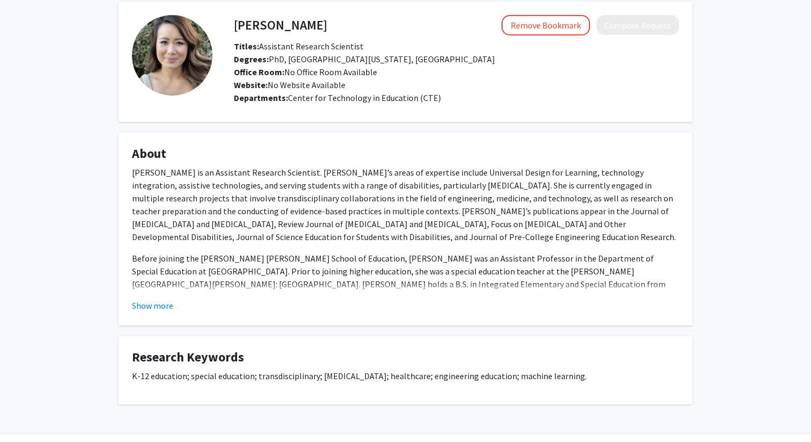
click at [305, 206] on p "[PERSON_NAME] is an Assistant Research Scientist. [PERSON_NAME]’s areas of expe…" at bounding box center [405, 204] width 547 height 77
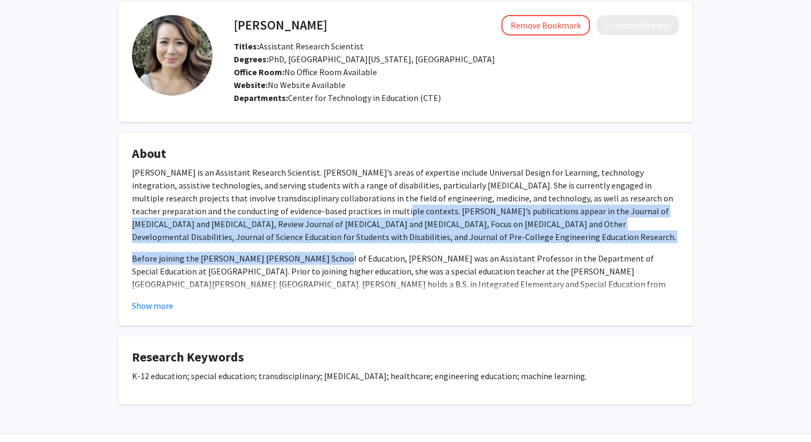
drag, startPoint x: 305, startPoint y: 207, endPoint x: 289, endPoint y: 259, distance: 54.5
click at [289, 259] on div "[PERSON_NAME] is an Assistant Research Scientist. [PERSON_NAME]’s areas of expe…" at bounding box center [405, 241] width 547 height 150
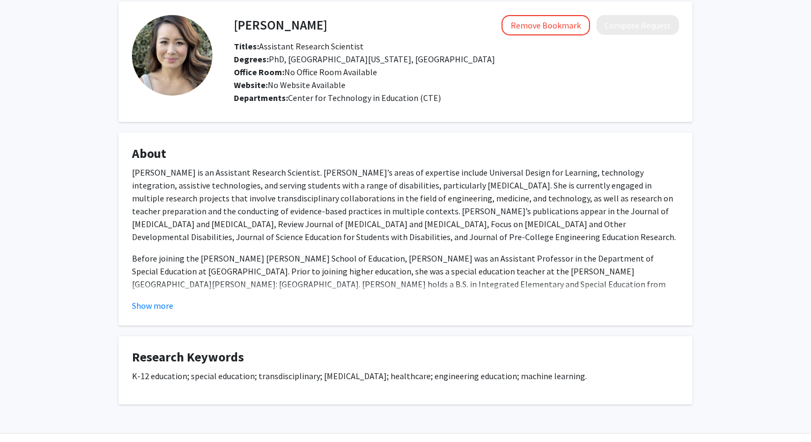
click at [164, 295] on fg-read-more "[PERSON_NAME] is an Assistant Research Scientist. [PERSON_NAME]’s areas of expe…" at bounding box center [405, 239] width 547 height 146
click at [164, 299] on button "Show more" at bounding box center [152, 305] width 41 height 13
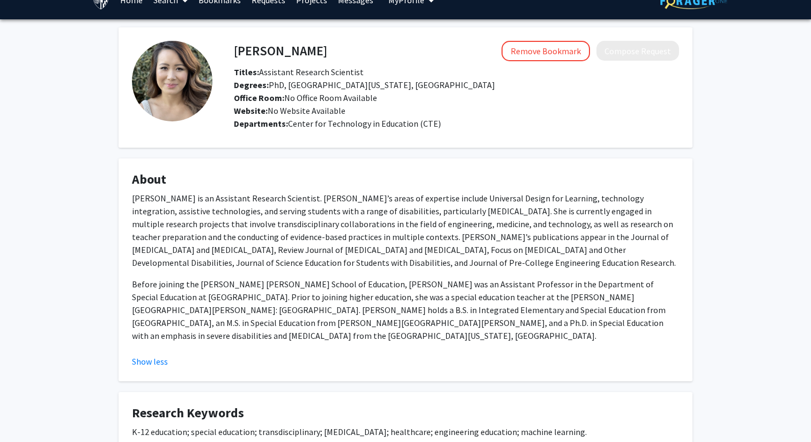
scroll to position [0, 0]
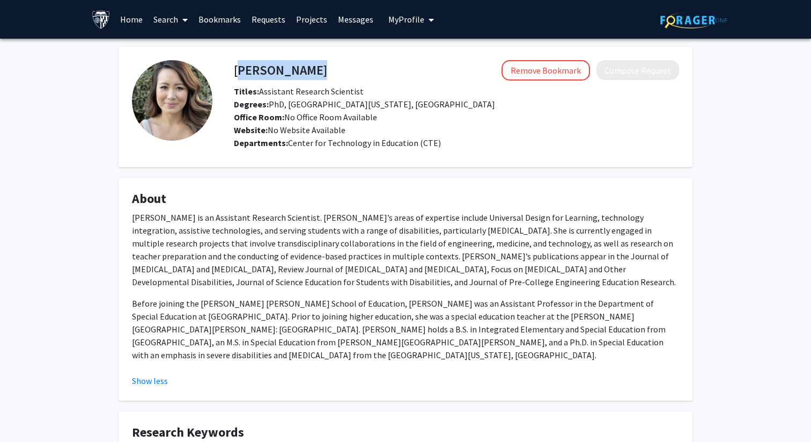
drag, startPoint x: 314, startPoint y: 67, endPoint x: 236, endPoint y: 65, distance: 77.9
click at [236, 65] on div "[PERSON_NAME] Remove Bookmark Compose Request" at bounding box center [457, 70] width 462 height 20
copy h4 "[PERSON_NAME]"
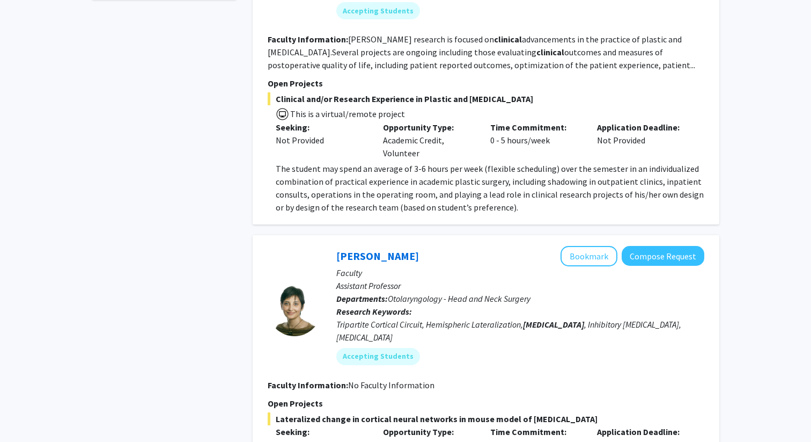
scroll to position [812, 0]
